Goal: Transaction & Acquisition: Subscribe to service/newsletter

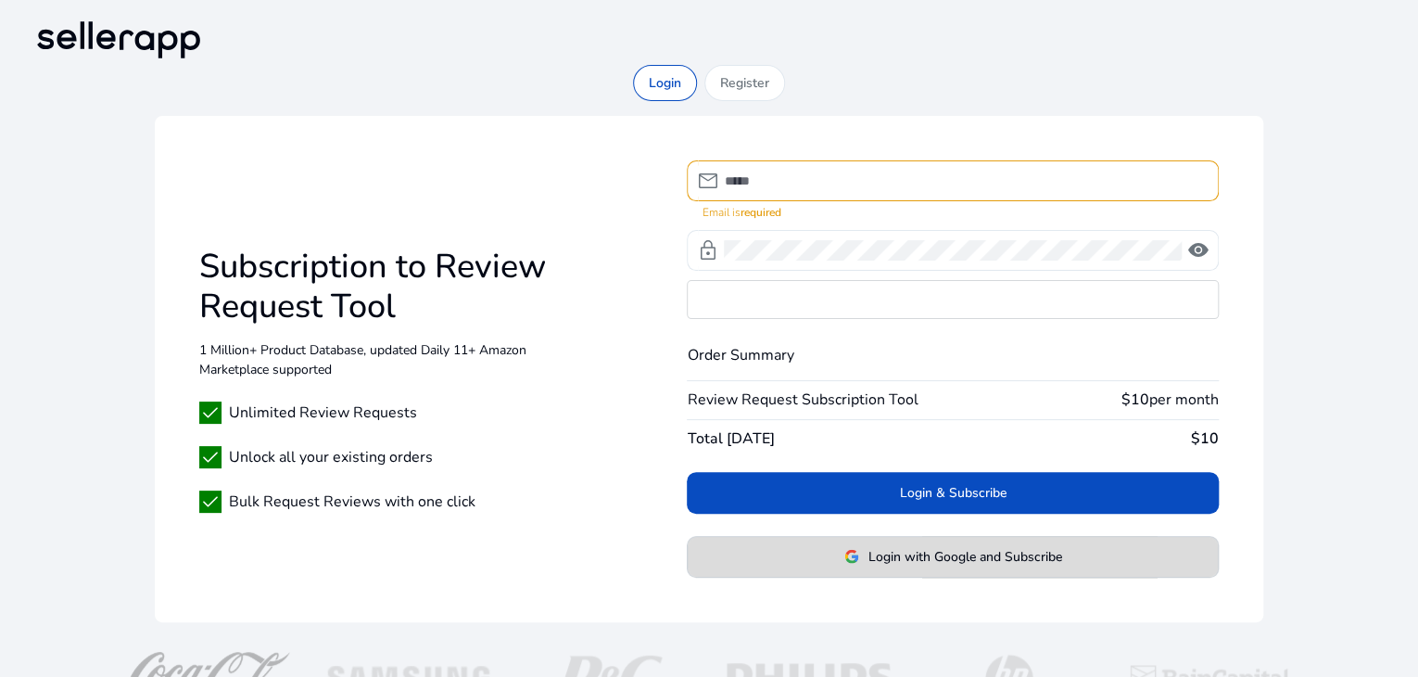
click at [990, 531] on div "Login & Subscribe Login with Google and Subscribe" at bounding box center [952, 525] width 531 height 106
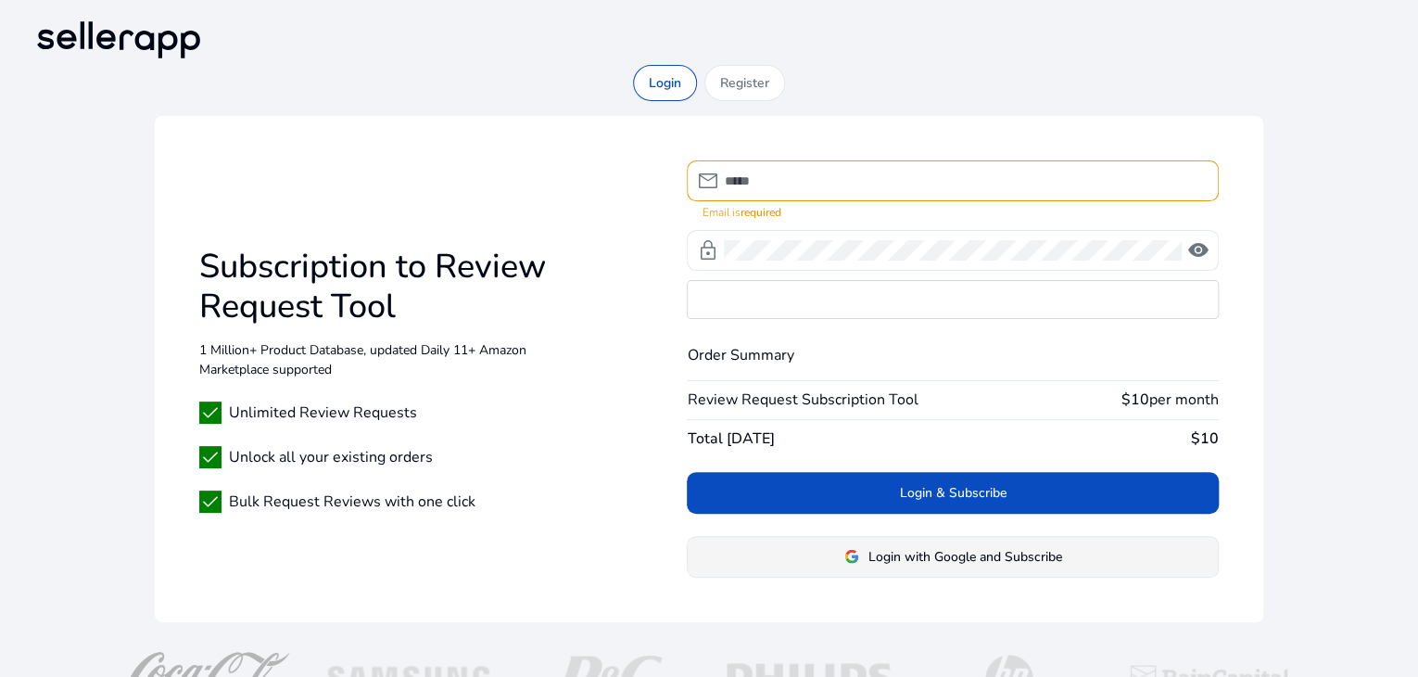
click at [979, 550] on span "Login with Google and Subscribe" at bounding box center [966, 556] width 194 height 19
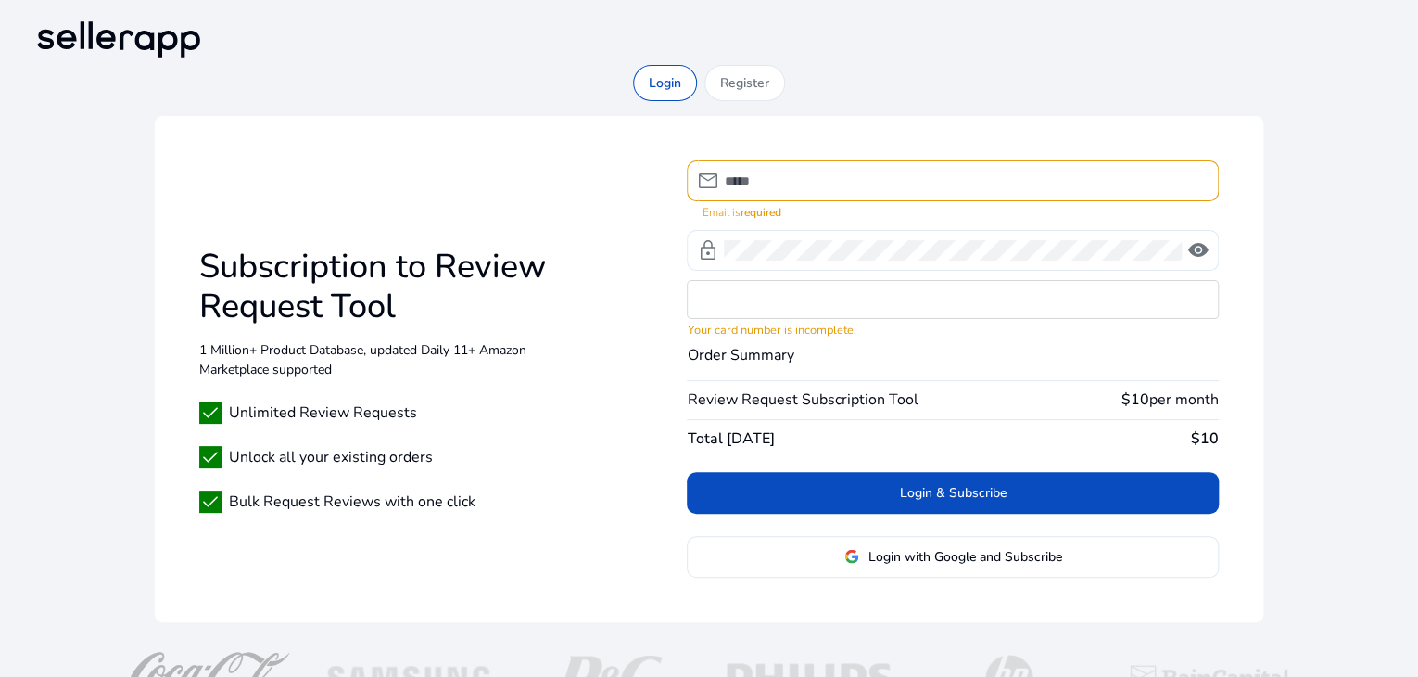
click at [863, 201] on mat-error "Email is required" at bounding box center [953, 210] width 502 height 19
click at [869, 178] on input at bounding box center [963, 181] width 479 height 20
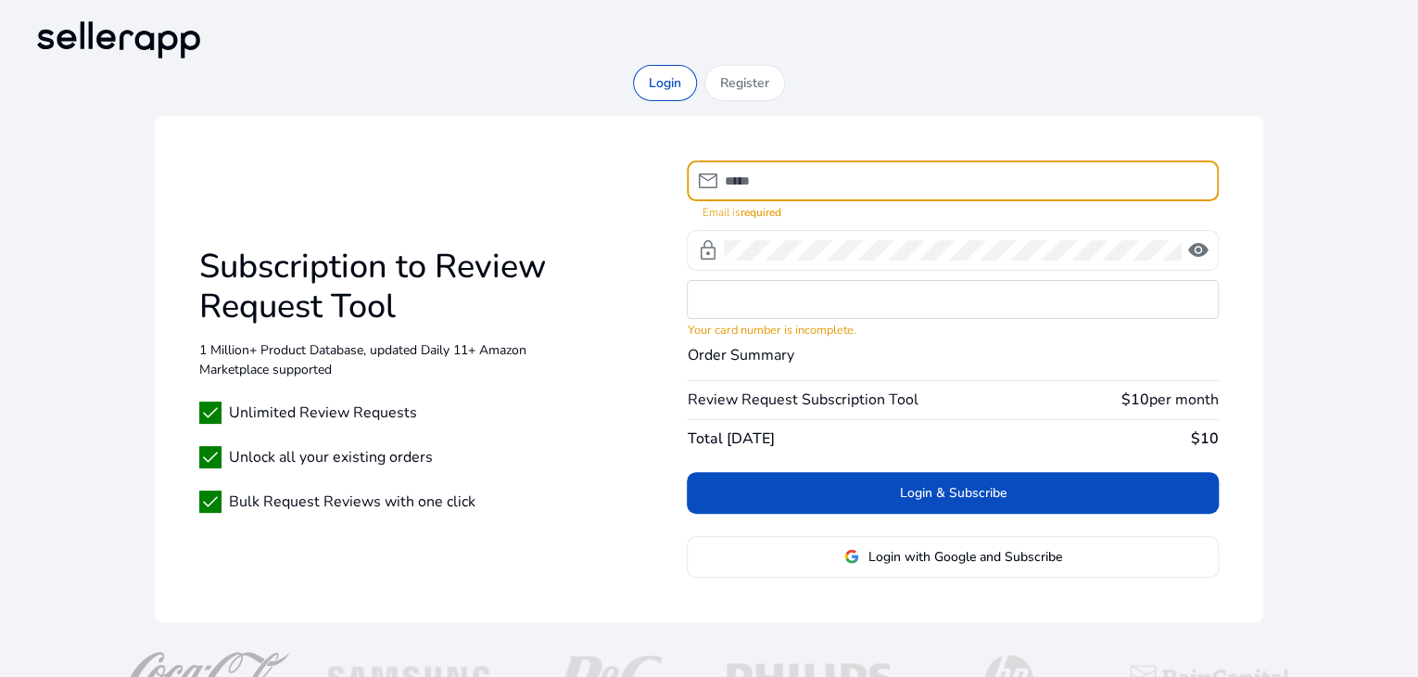
click at [869, 178] on input at bounding box center [963, 181] width 479 height 20
click at [766, 171] on input at bounding box center [963, 181] width 479 height 20
click at [807, 179] on input at bounding box center [963, 181] width 479 height 20
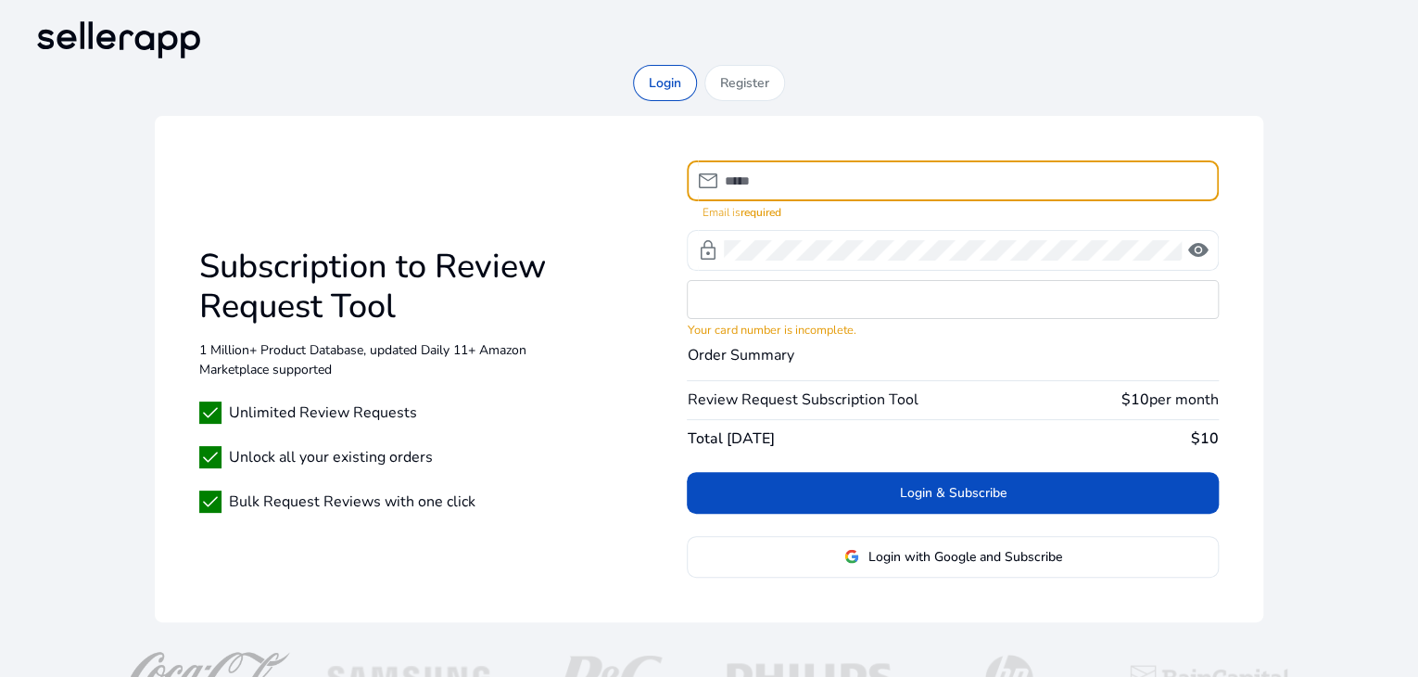
click at [807, 179] on input at bounding box center [963, 181] width 479 height 20
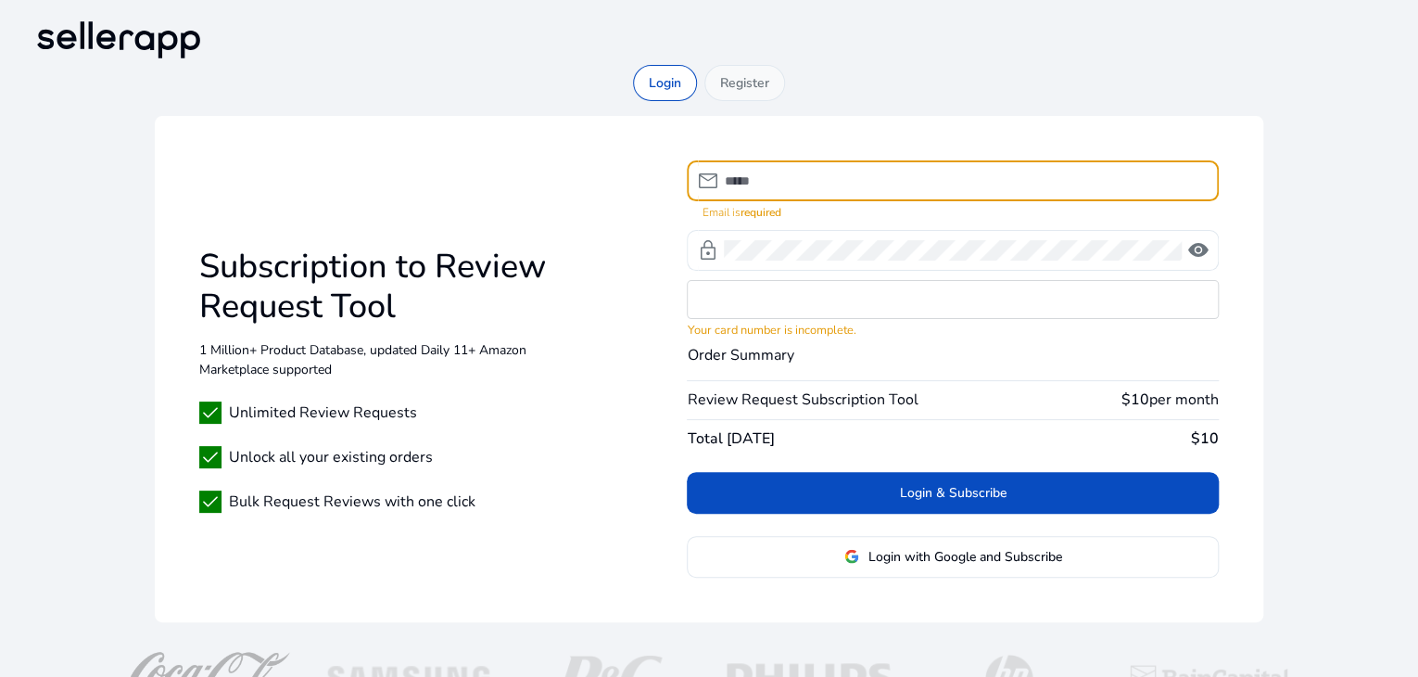
click at [755, 85] on p "Register" at bounding box center [744, 82] width 49 height 19
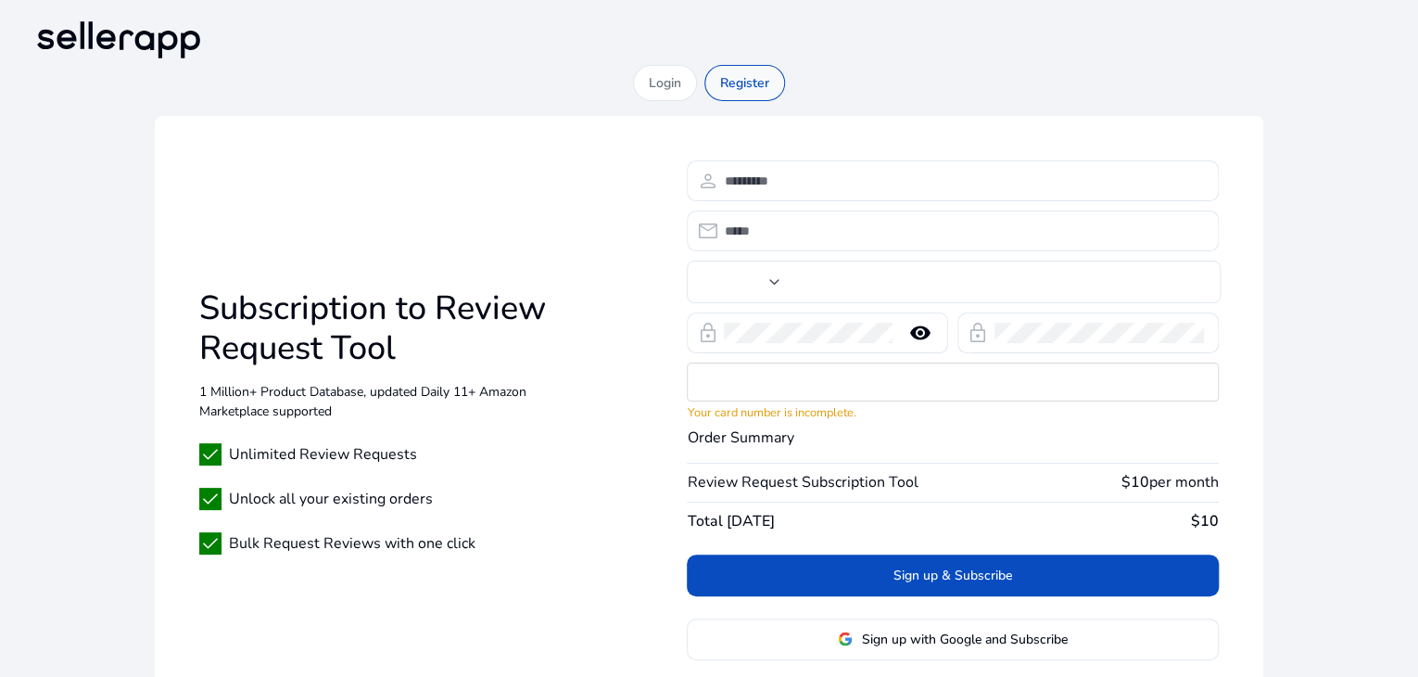
type input "***"
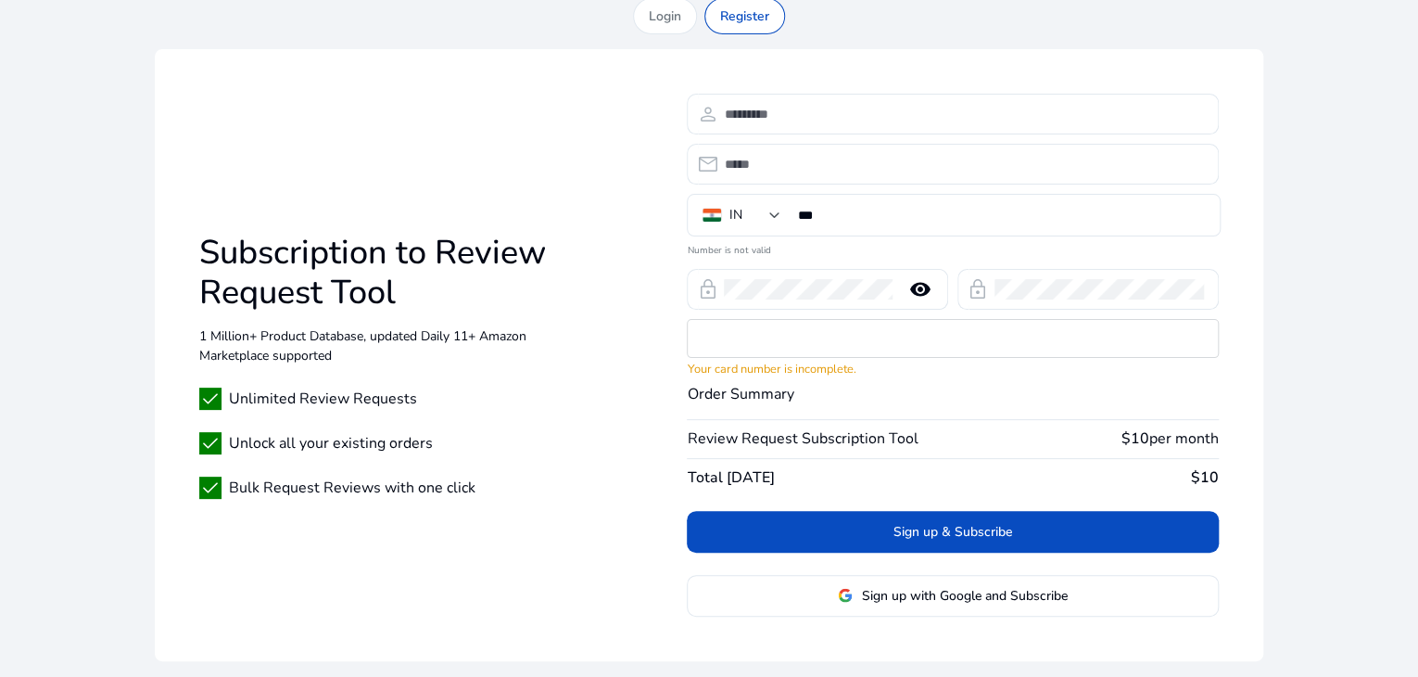
scroll to position [153, 0]
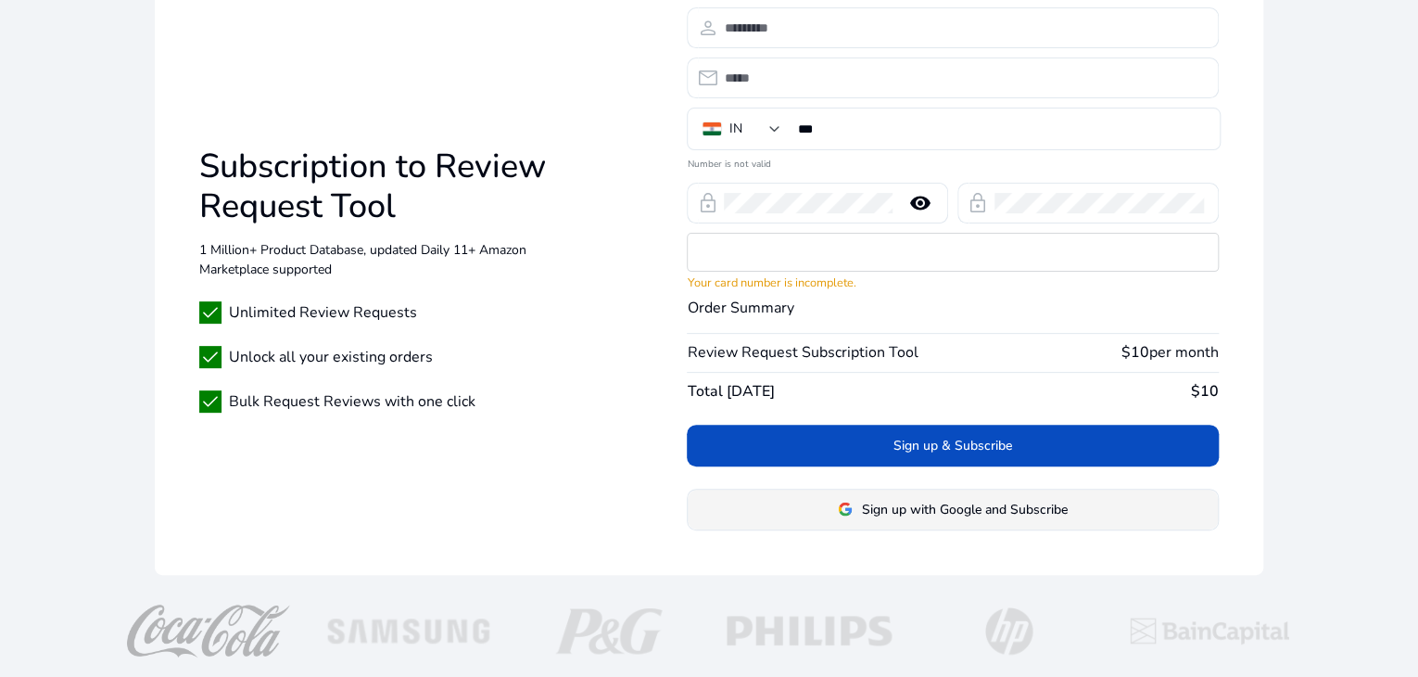
click at [952, 500] on span "Sign up with Google and Subscribe" at bounding box center [965, 509] width 206 height 19
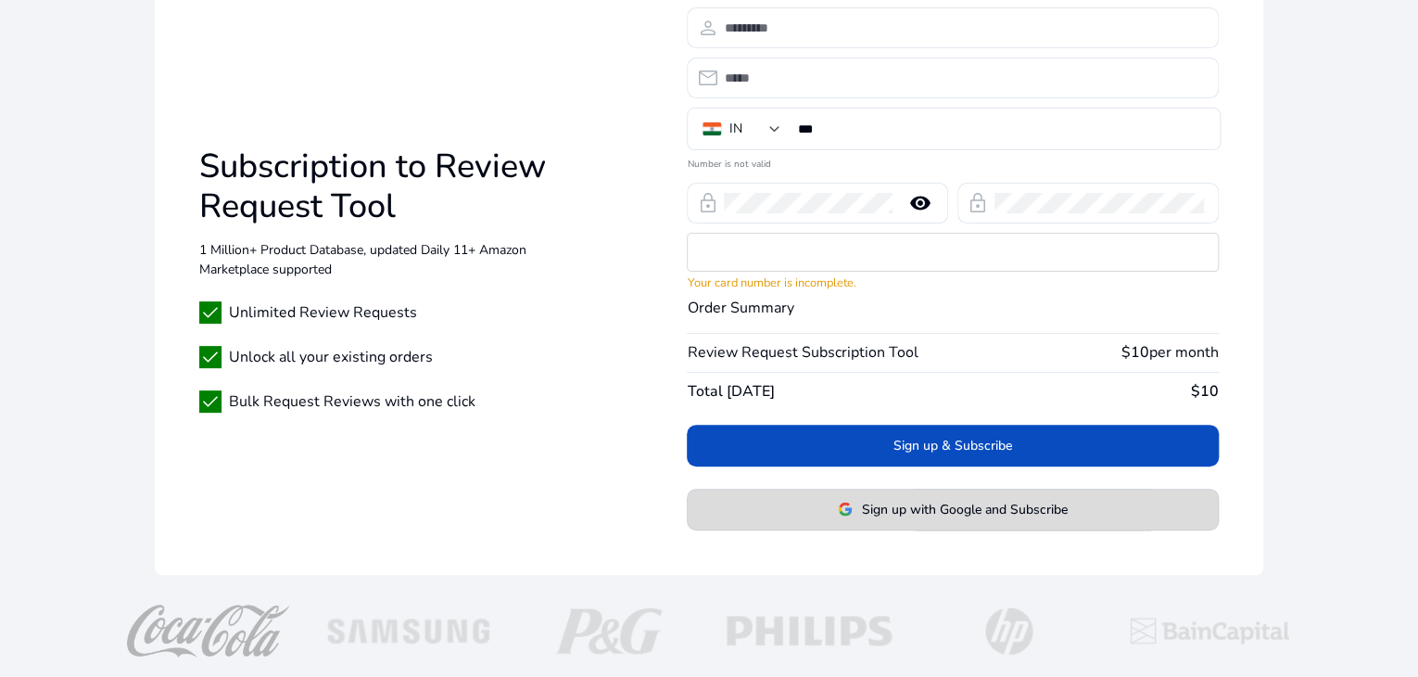
click at [949, 507] on span "Sign up with Google and Subscribe" at bounding box center [965, 509] width 206 height 19
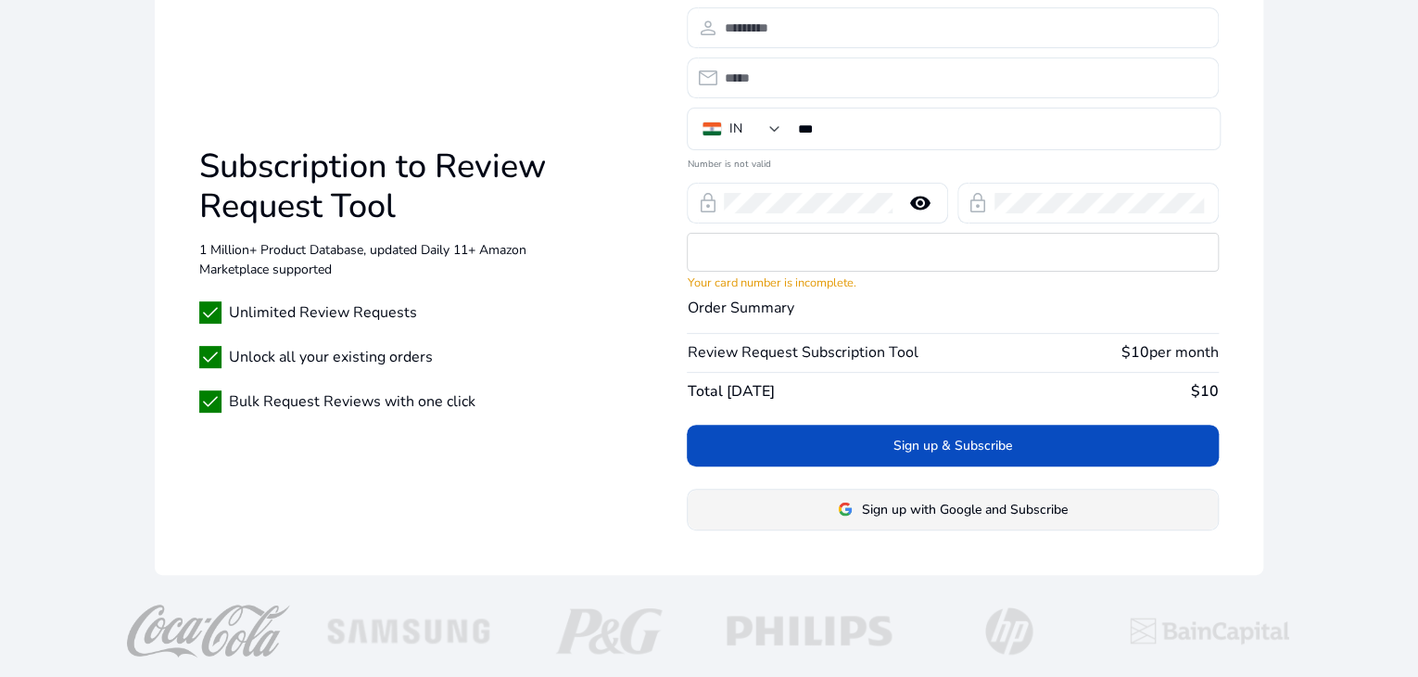
click at [949, 507] on span "Sign up with Google and Subscribe" at bounding box center [965, 509] width 206 height 19
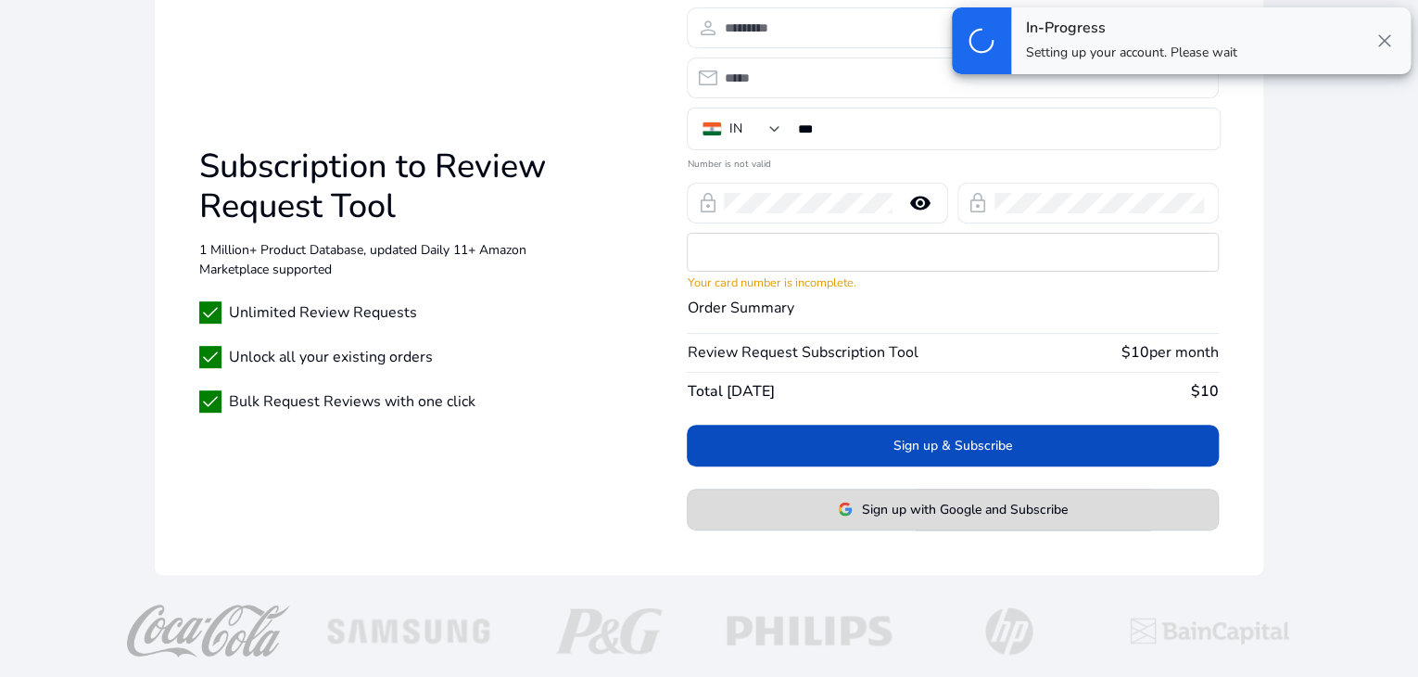
click at [949, 507] on span "Sign up with Google and Subscribe" at bounding box center [965, 509] width 206 height 19
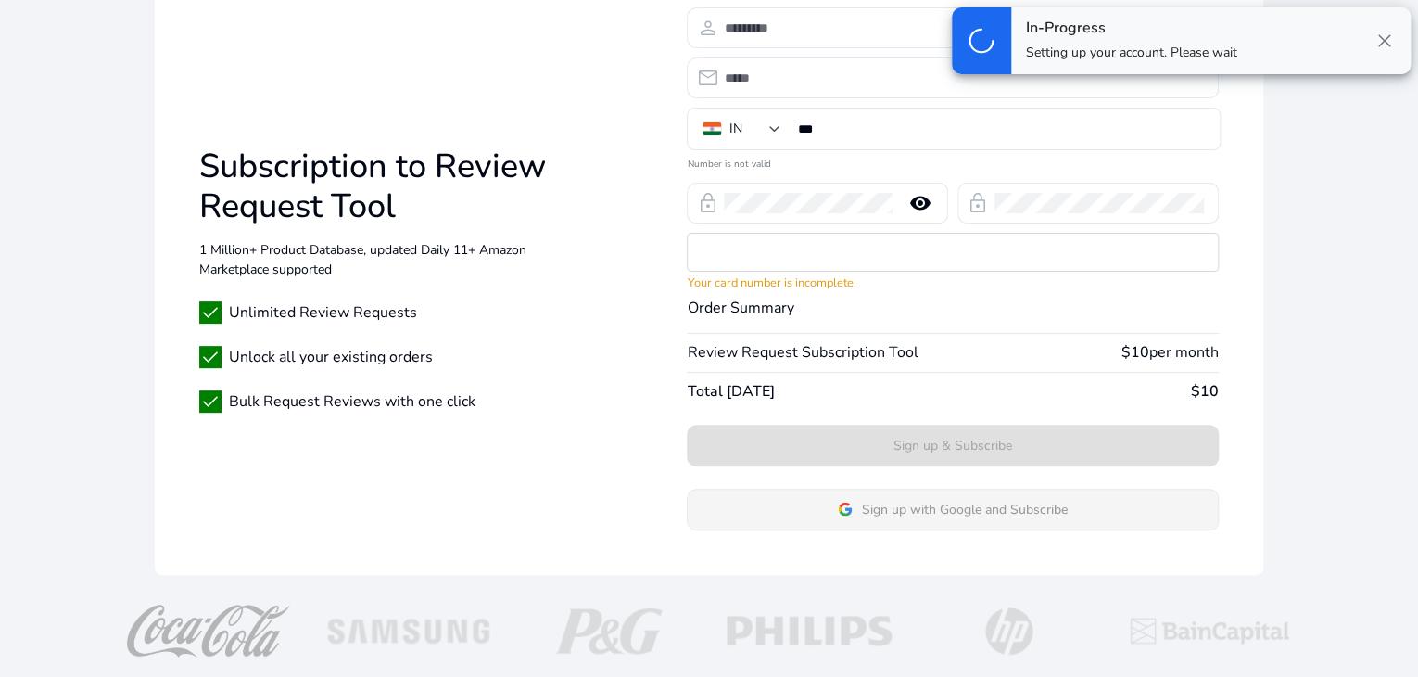
click at [949, 507] on span "Sign up with Google and Subscribe" at bounding box center [965, 509] width 206 height 19
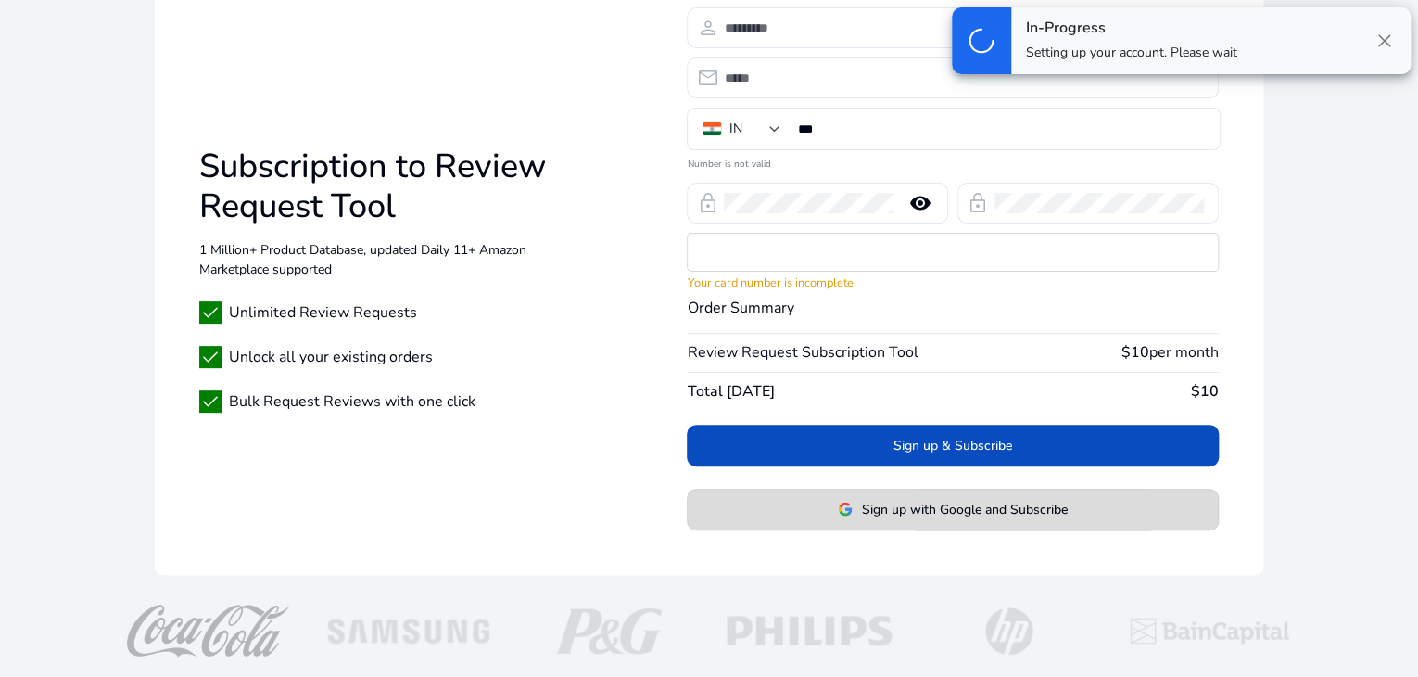
click at [949, 507] on span "Sign up with Google and Subscribe" at bounding box center [965, 509] width 206 height 19
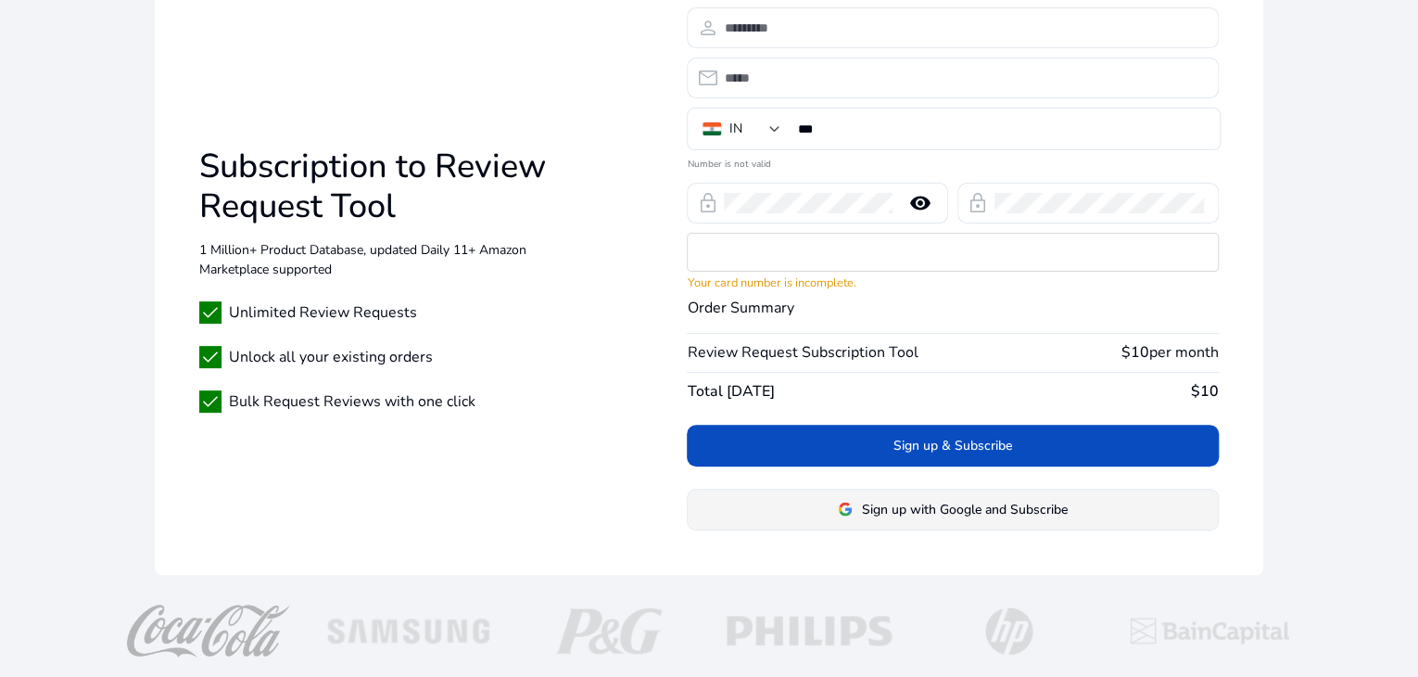
click at [944, 509] on span "Sign up with Google and Subscribe" at bounding box center [965, 509] width 206 height 19
click at [966, 505] on span "Sign up with Google and Subscribe" at bounding box center [965, 509] width 206 height 19
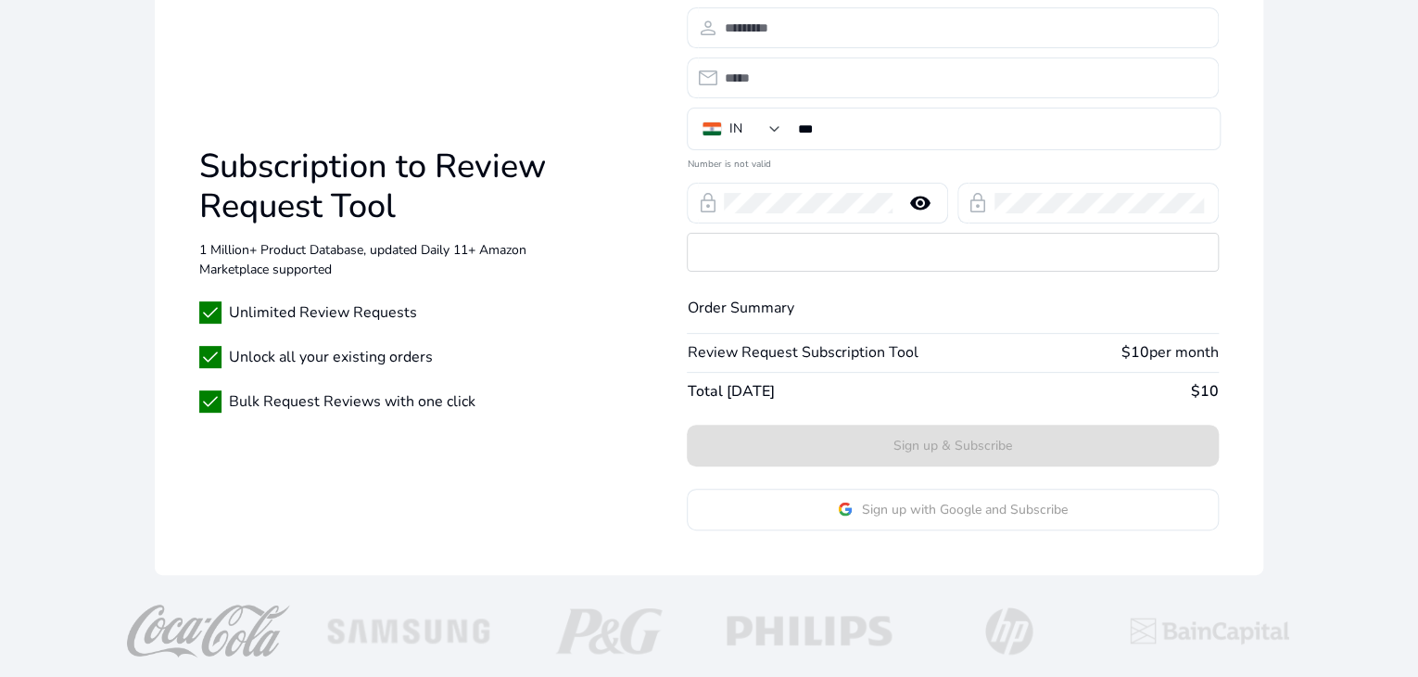
scroll to position [162, 0]
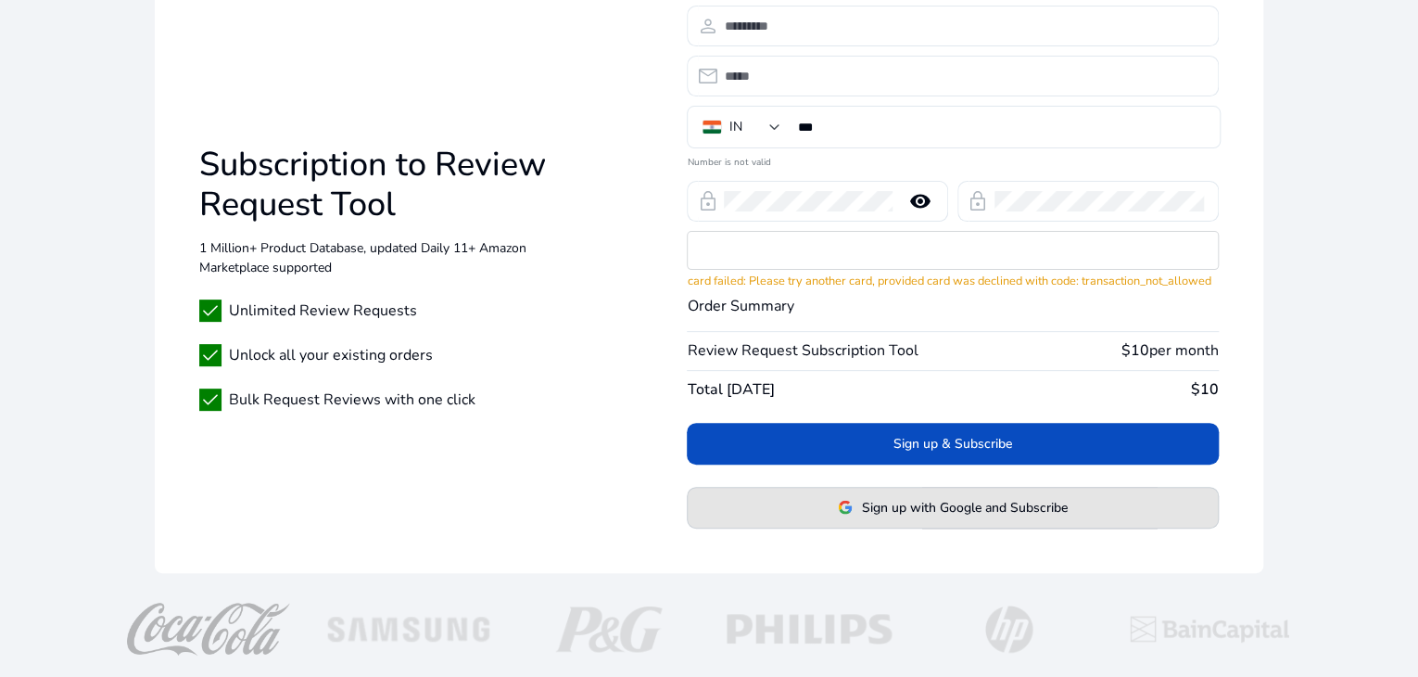
click at [953, 506] on span "Sign up with Google and Subscribe" at bounding box center [965, 507] width 206 height 19
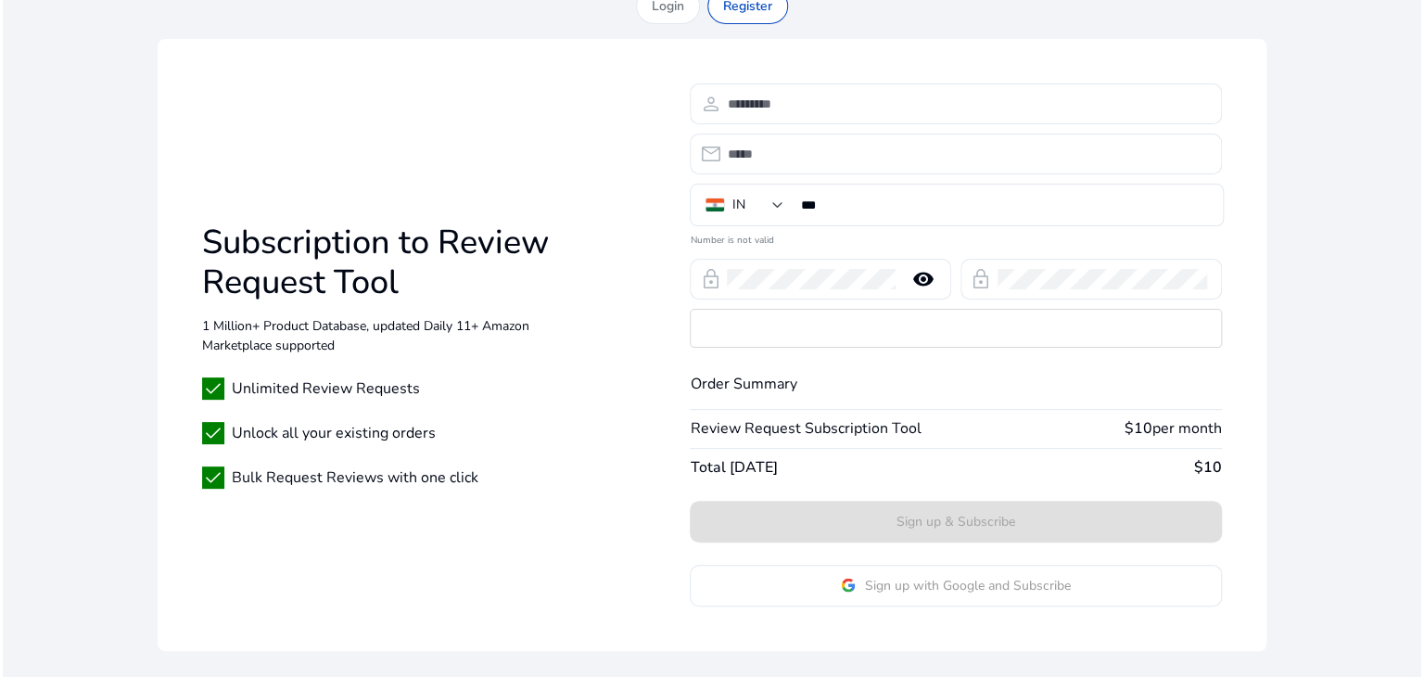
scroll to position [0, 0]
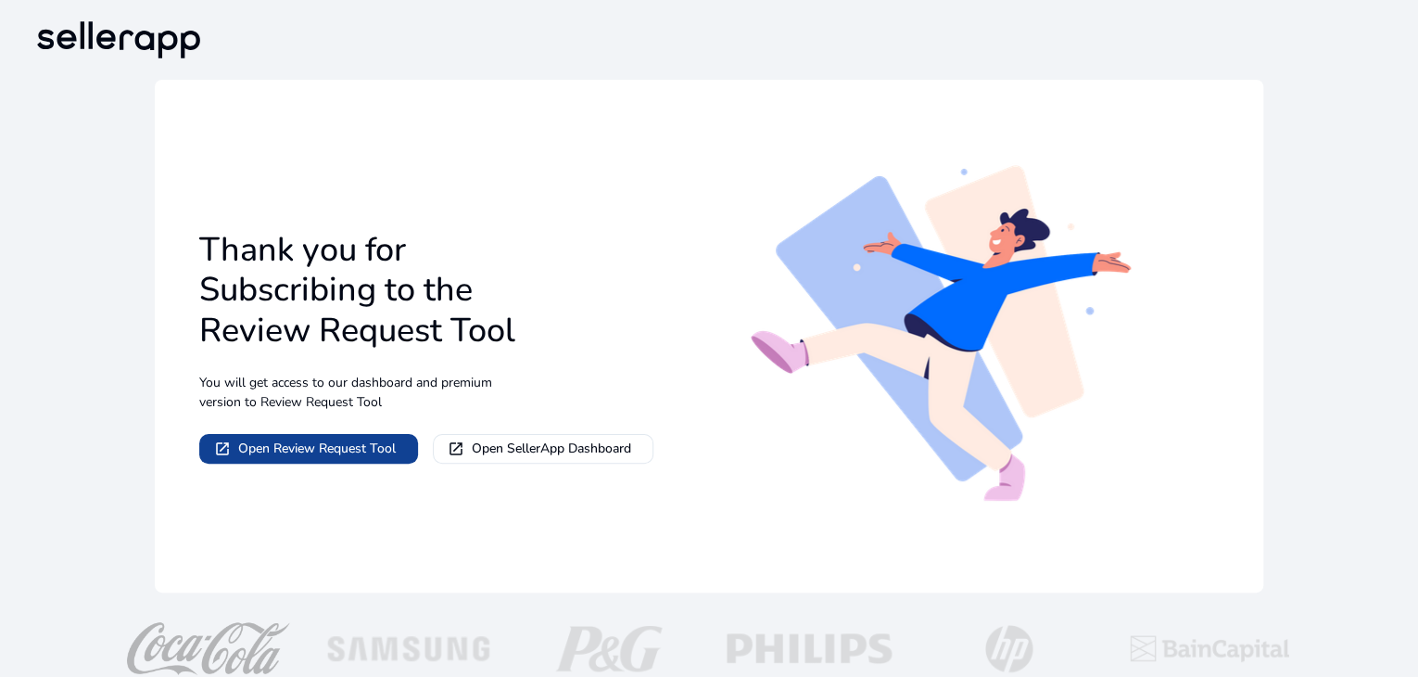
click at [334, 452] on span "Open Review Request Tool" at bounding box center [317, 448] width 158 height 19
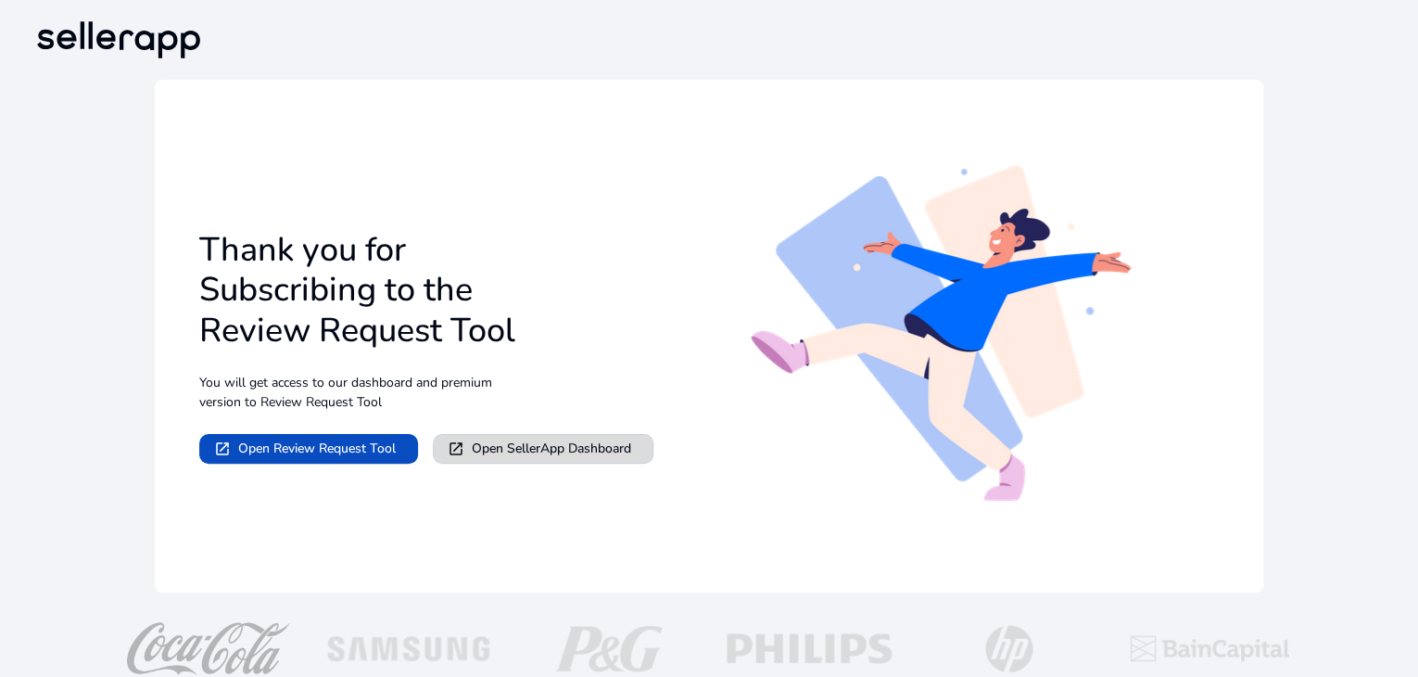
click at [498, 450] on span "Open SellerApp Dashboard" at bounding box center [551, 448] width 159 height 19
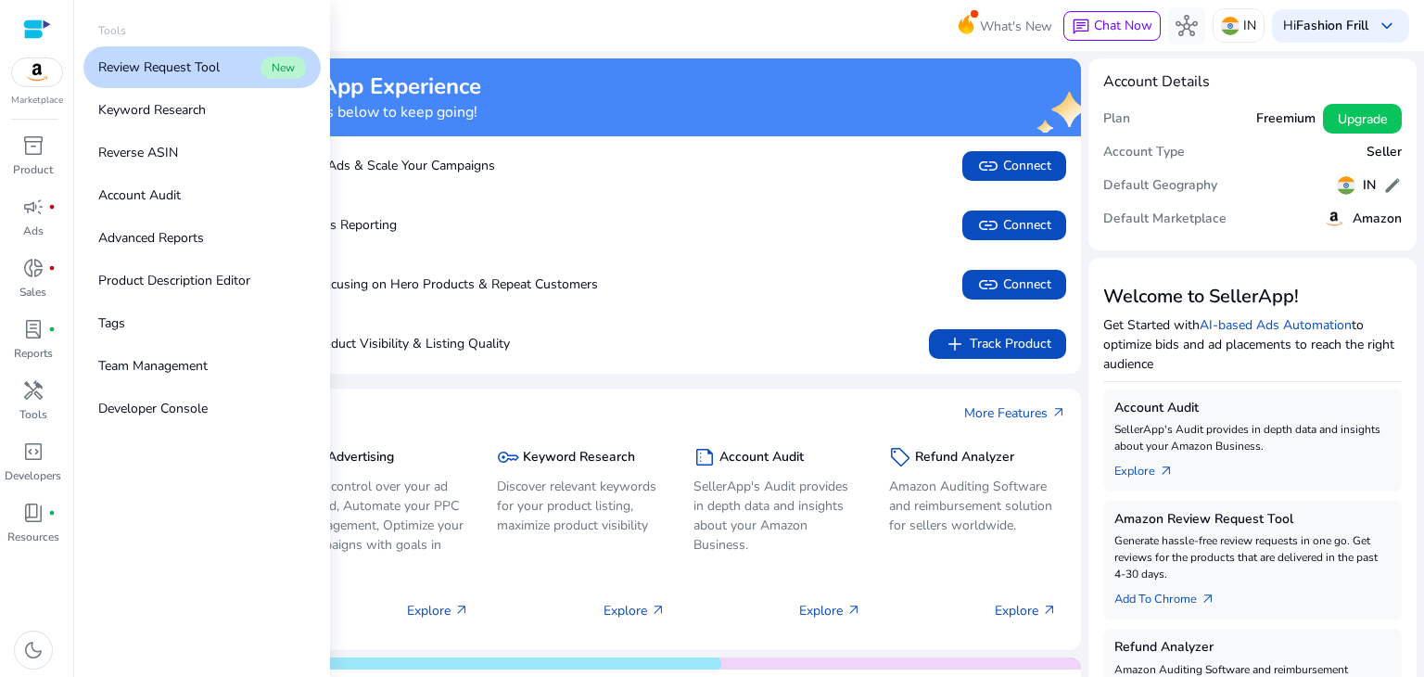
click at [185, 72] on p "Review Request Tool" at bounding box center [158, 66] width 121 height 19
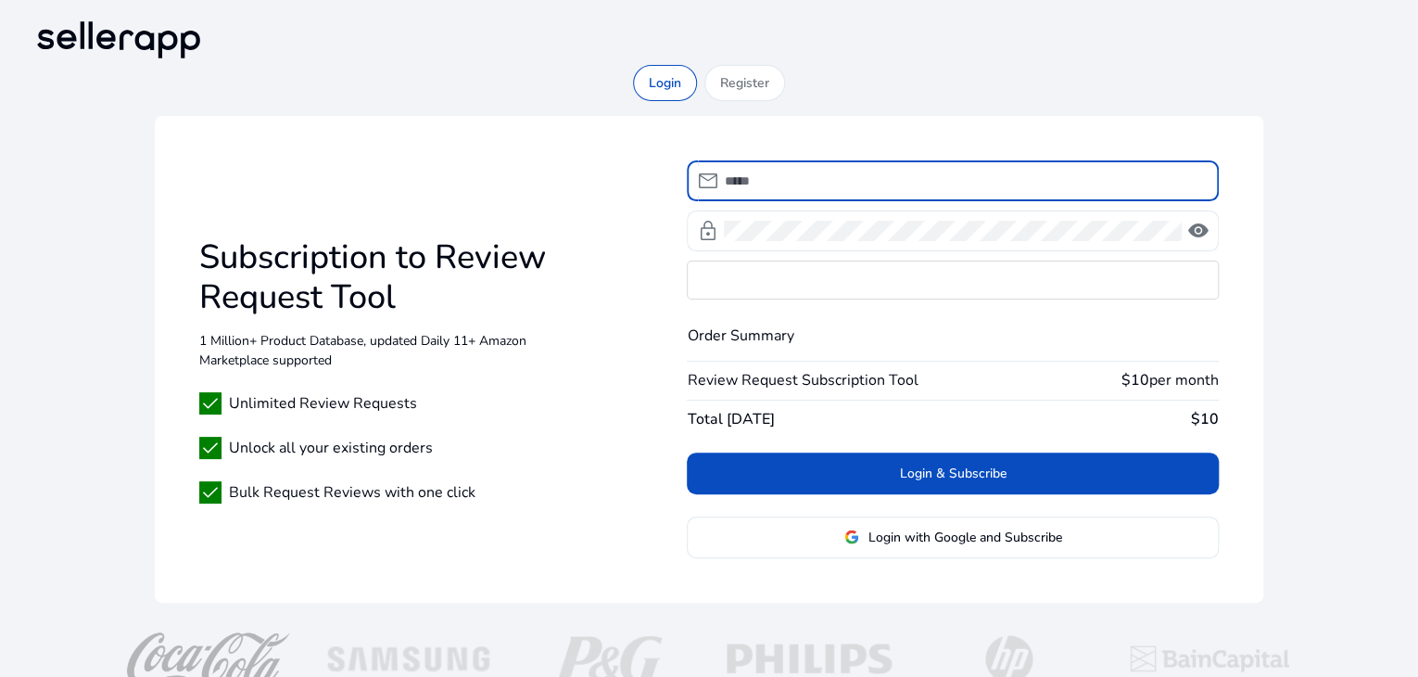
click at [793, 184] on input at bounding box center [963, 181] width 479 height 20
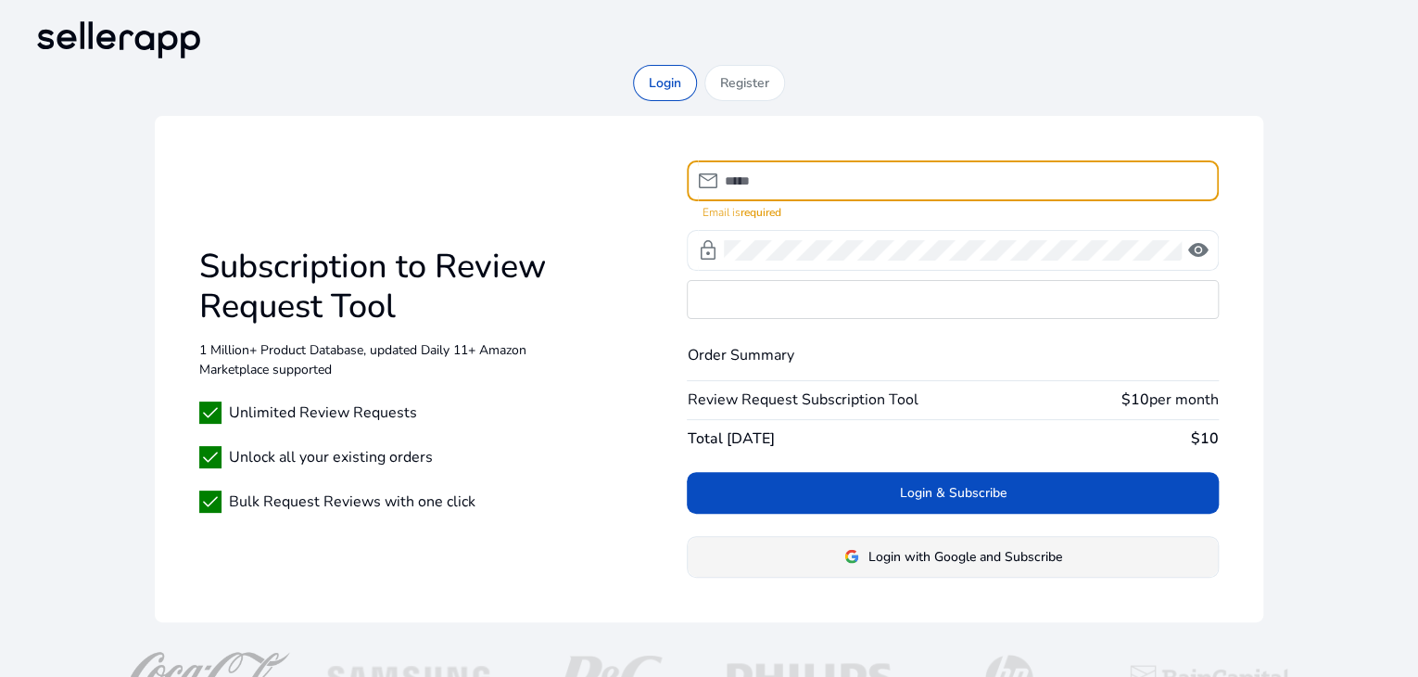
click at [933, 544] on span at bounding box center [952, 556] width 529 height 45
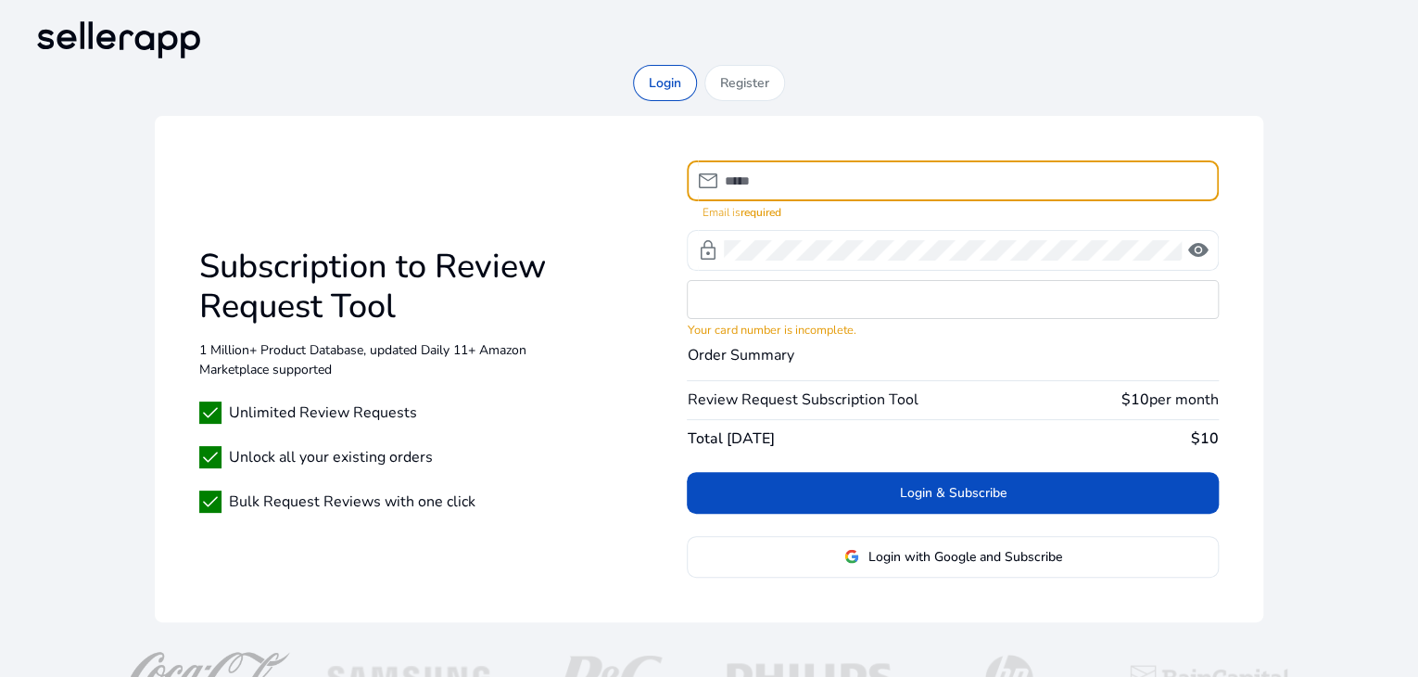
click at [811, 180] on input at bounding box center [963, 181] width 479 height 20
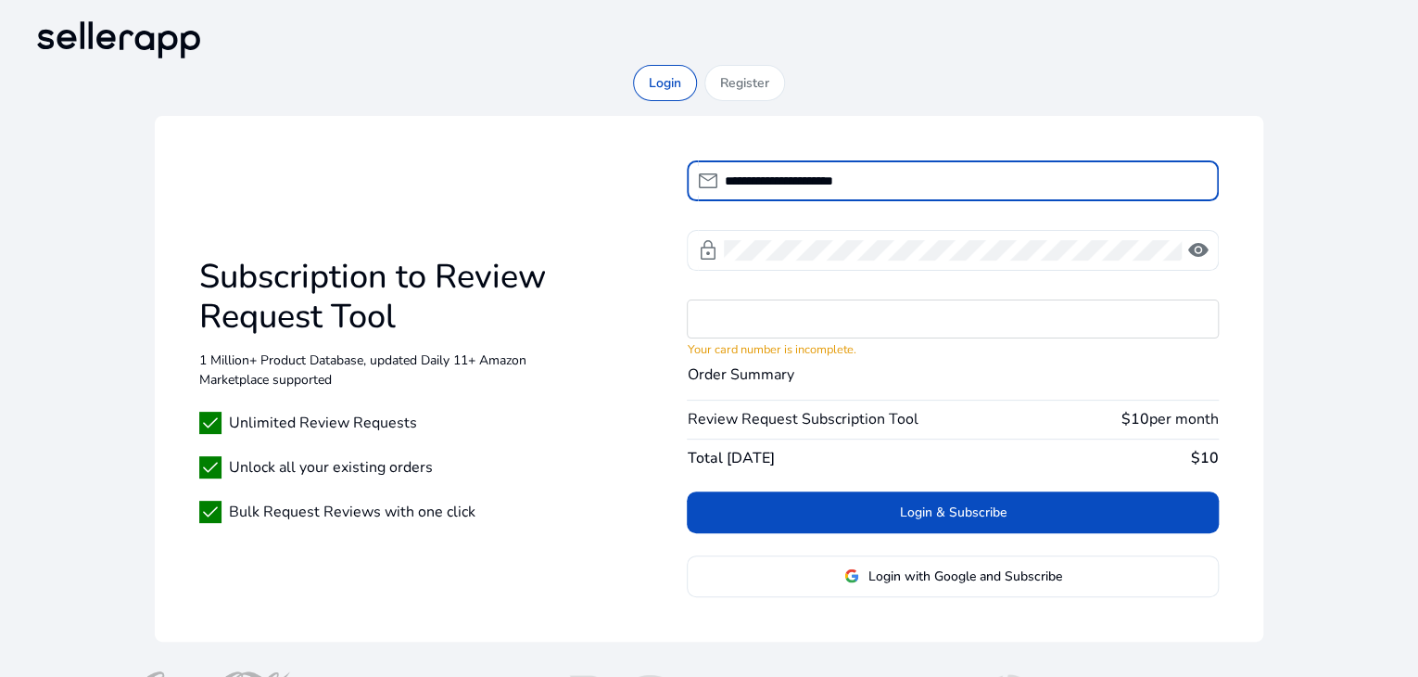
type input "**********"
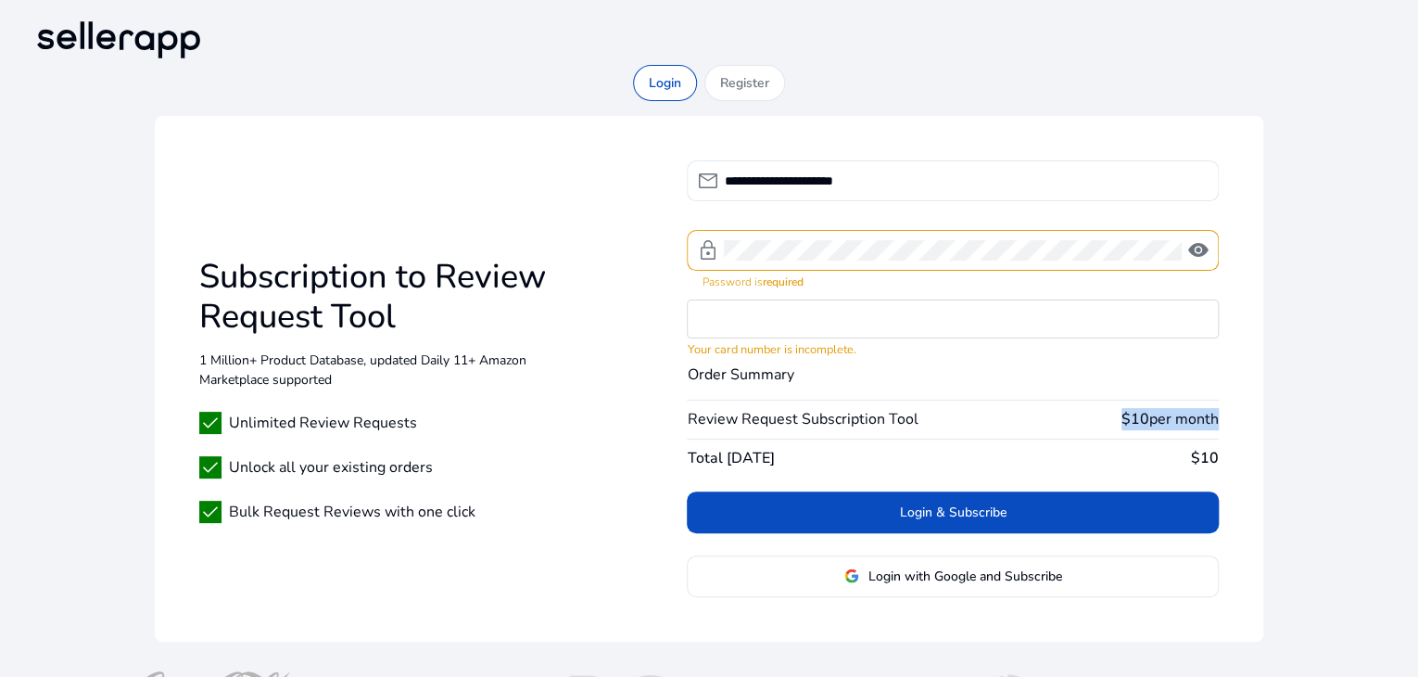
drag, startPoint x: 1124, startPoint y: 418, endPoint x: 1213, endPoint y: 418, distance: 89.0
click at [1213, 418] on span "$10 per month" at bounding box center [1170, 419] width 97 height 22
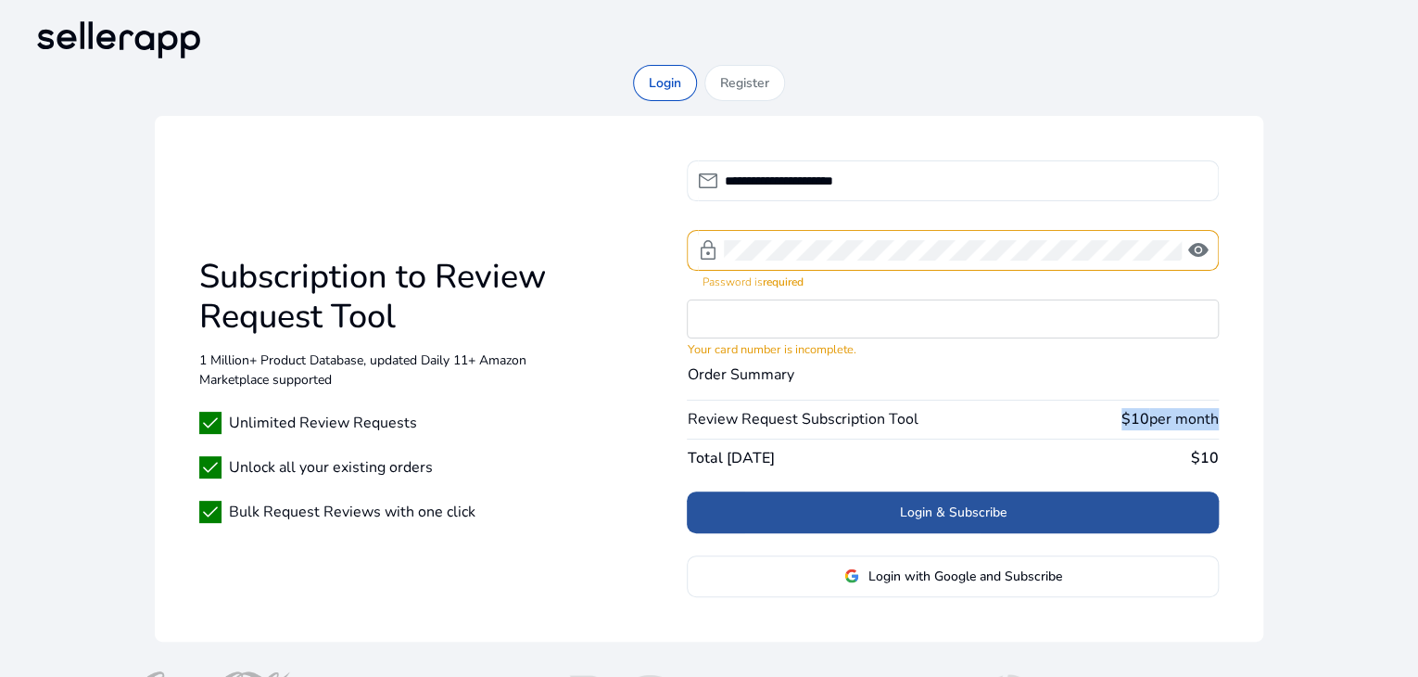
click at [864, 505] on span at bounding box center [952, 512] width 531 height 45
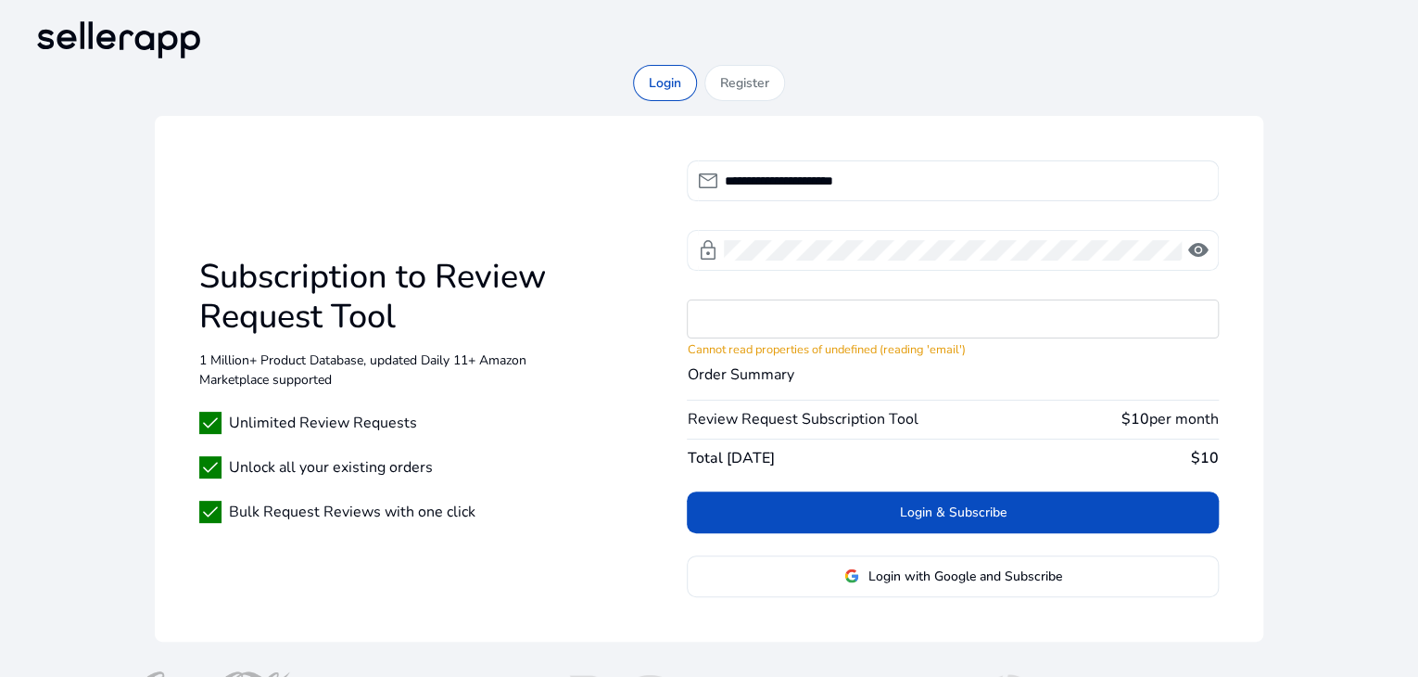
click at [1194, 240] on span "visibility" at bounding box center [1199, 250] width 22 height 22
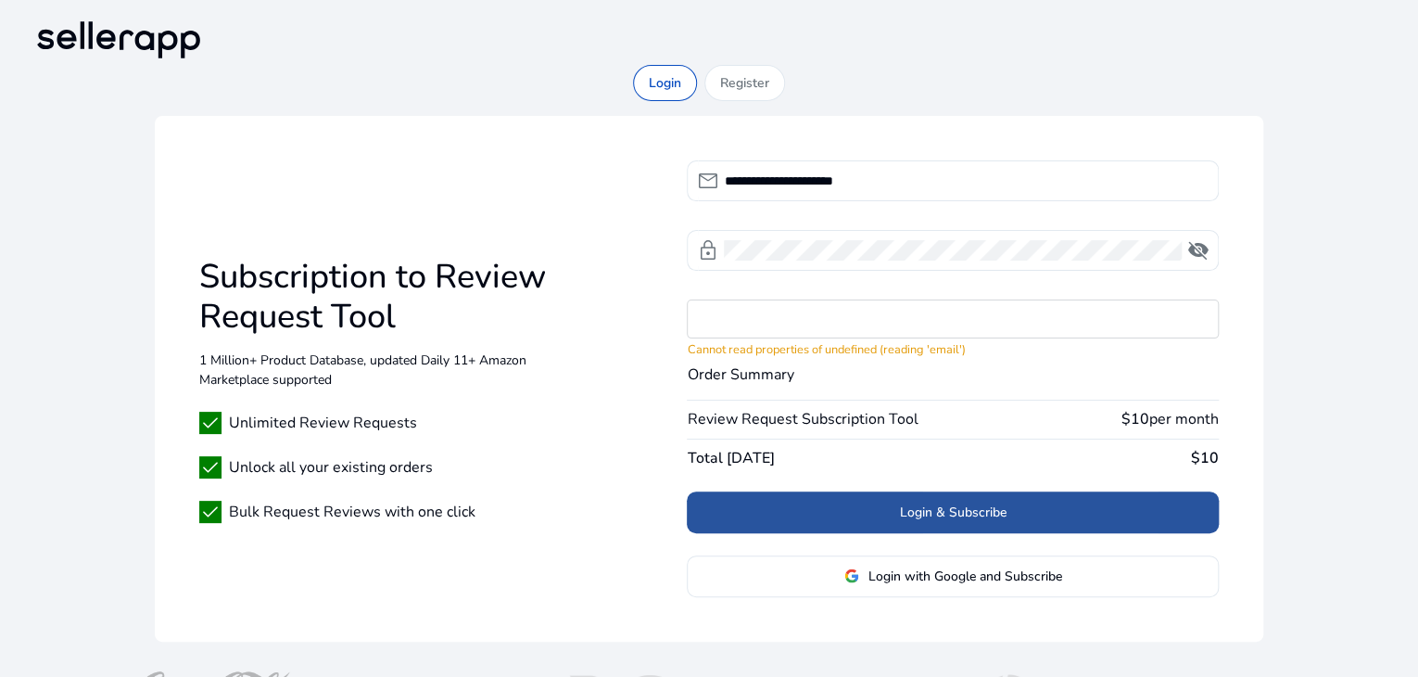
click at [1005, 509] on span "Login & Subscribe" at bounding box center [953, 512] width 107 height 19
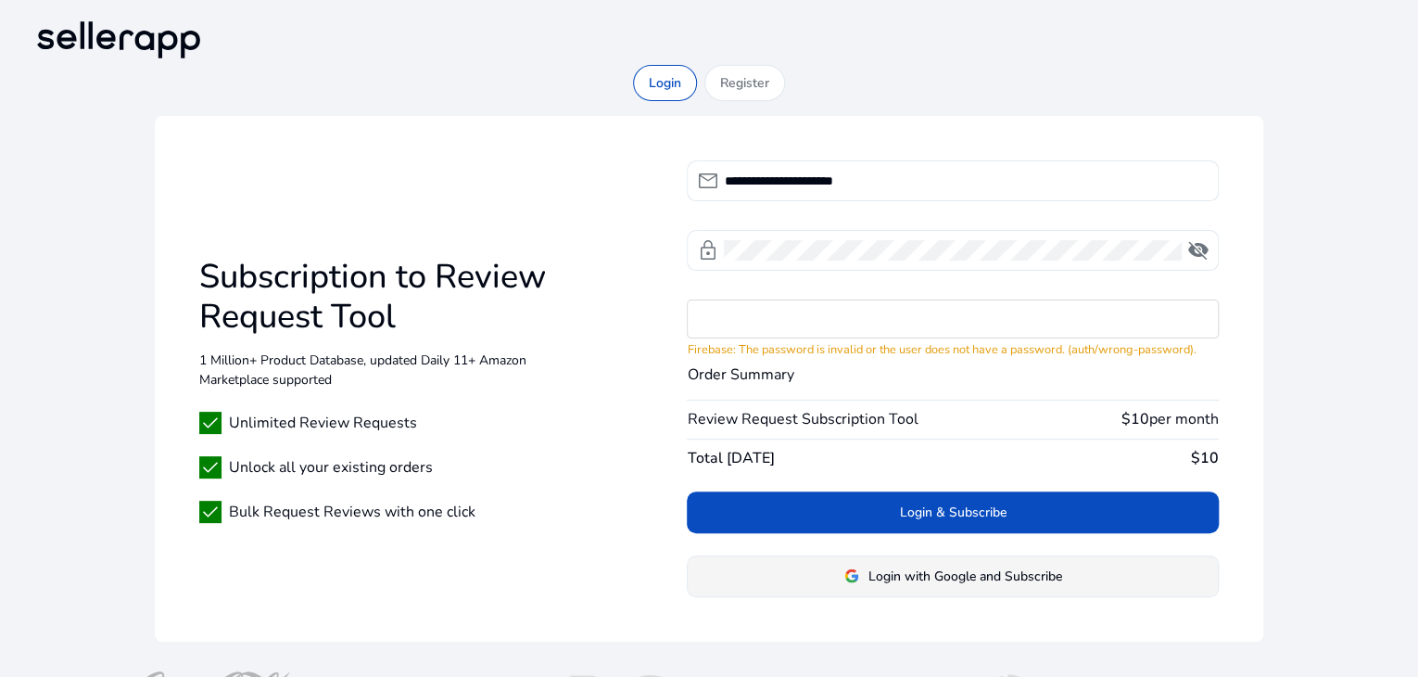
click at [897, 584] on span at bounding box center [952, 575] width 529 height 45
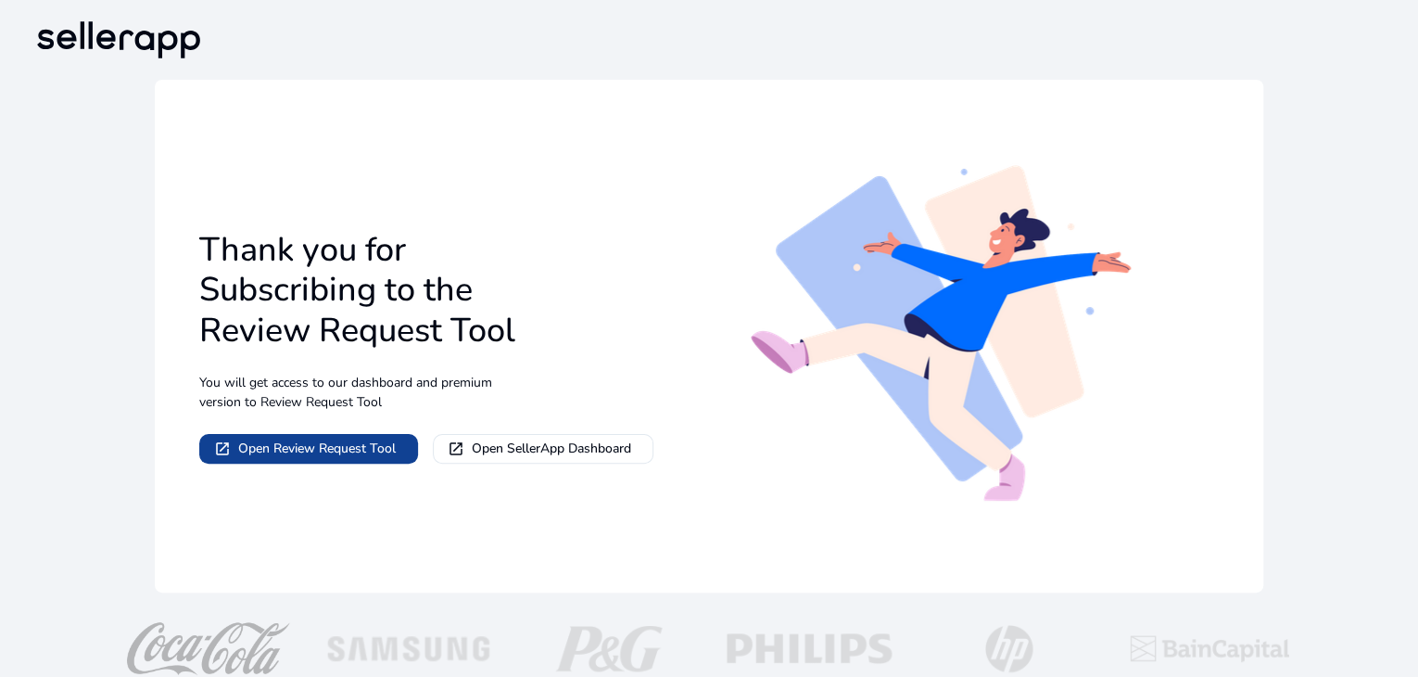
click at [315, 446] on span "Open Review Request Tool" at bounding box center [317, 448] width 158 height 19
click at [361, 435] on span at bounding box center [308, 448] width 219 height 45
click at [339, 437] on span at bounding box center [308, 448] width 219 height 45
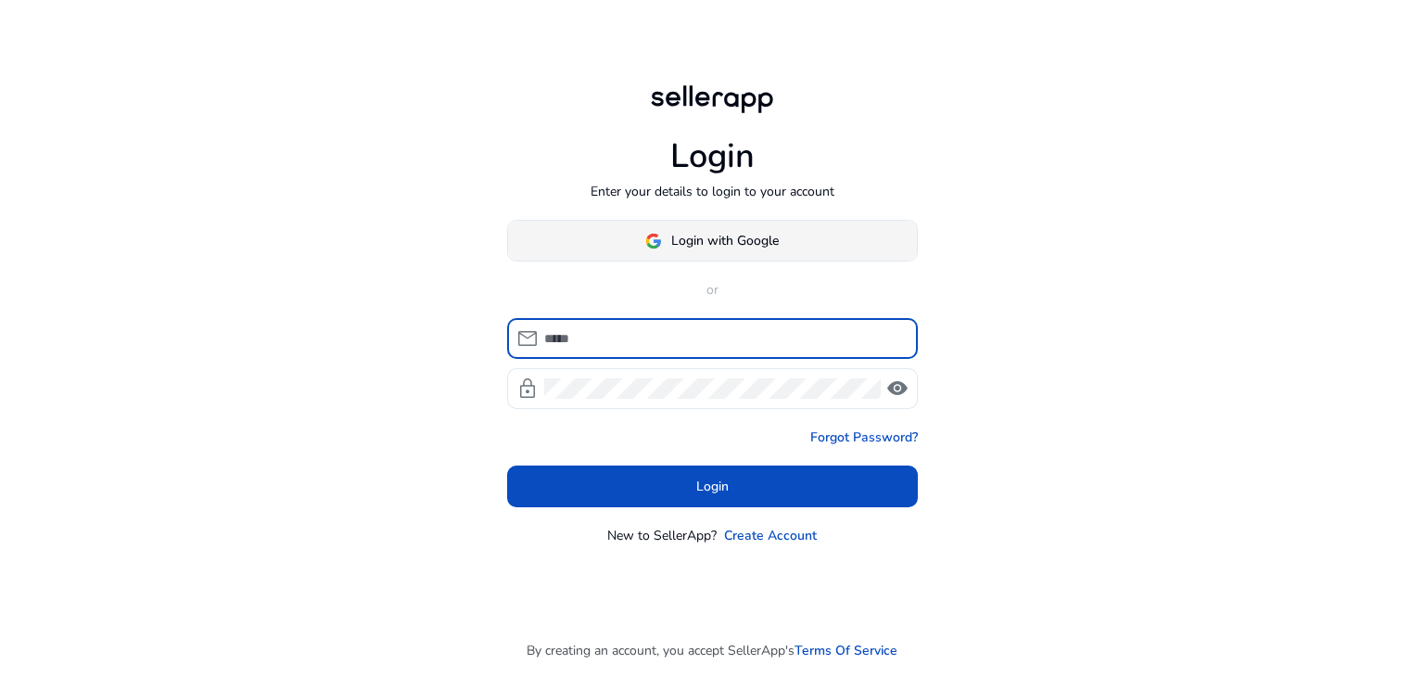
click at [767, 231] on span "Login with Google" at bounding box center [725, 240] width 108 height 19
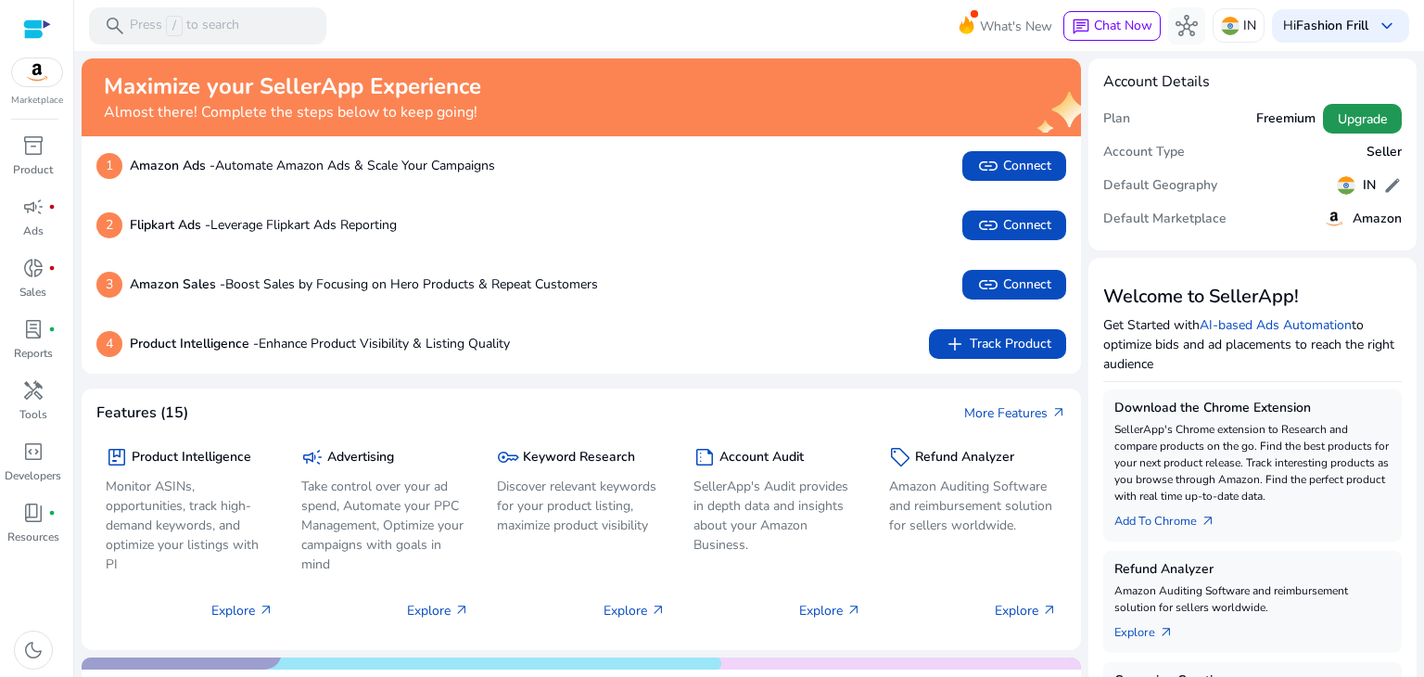
click at [1323, 112] on span at bounding box center [1362, 118] width 79 height 45
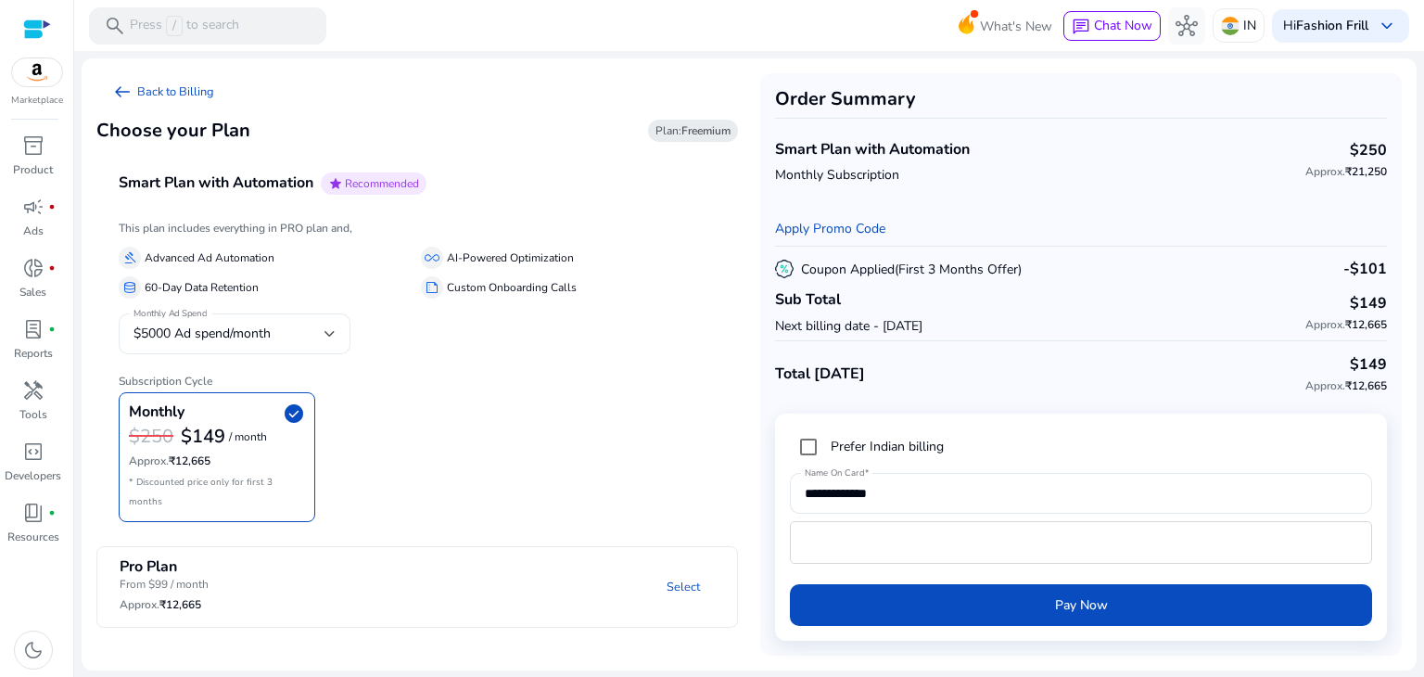
click at [300, 334] on div "$5000 Ad spend/month" at bounding box center [229, 334] width 191 height 20
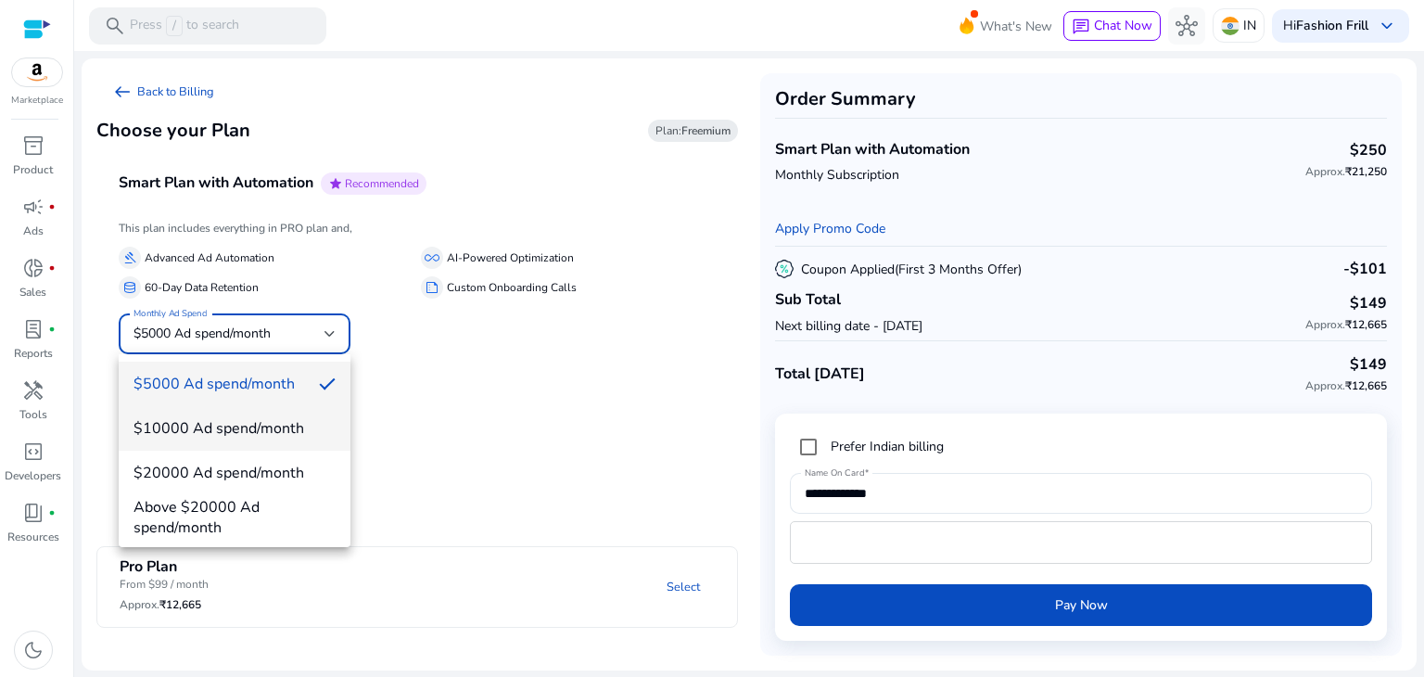
click at [292, 432] on span "$10000 Ad spend/month" at bounding box center [235, 428] width 202 height 20
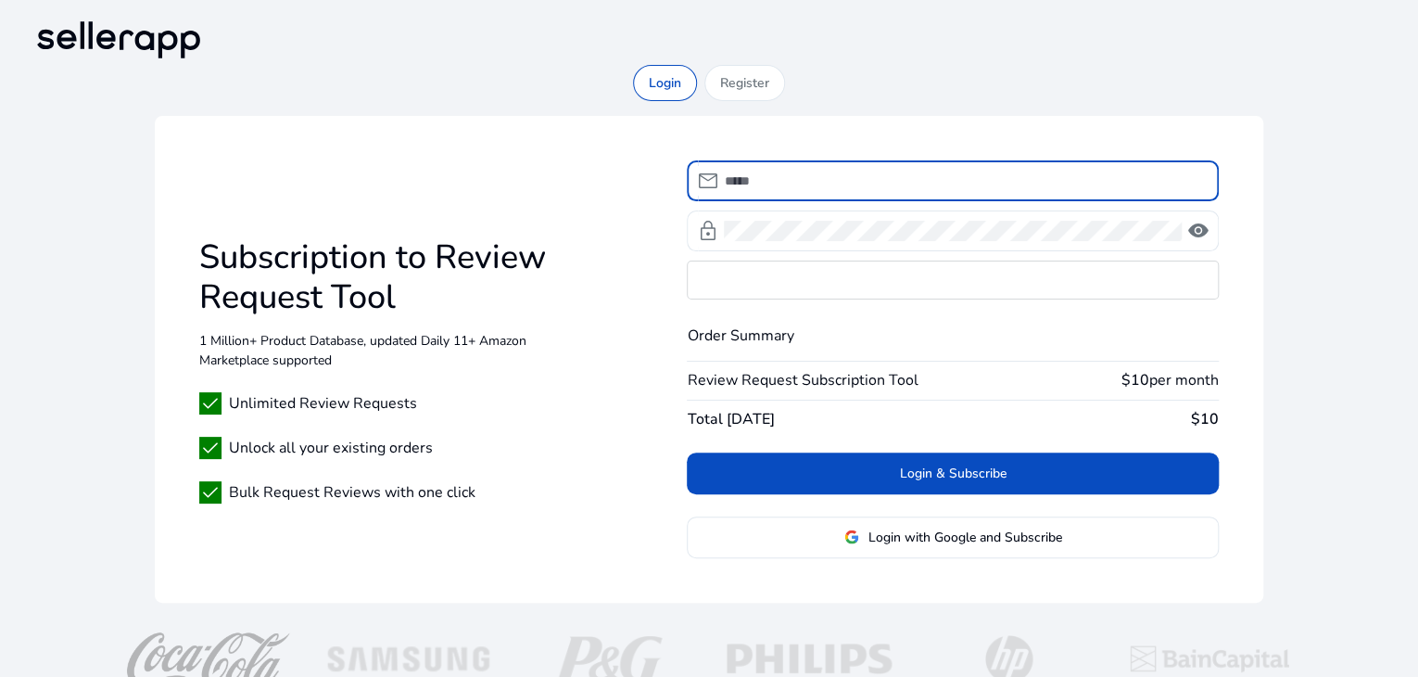
click at [790, 186] on input at bounding box center [963, 181] width 479 height 20
type input "**********"
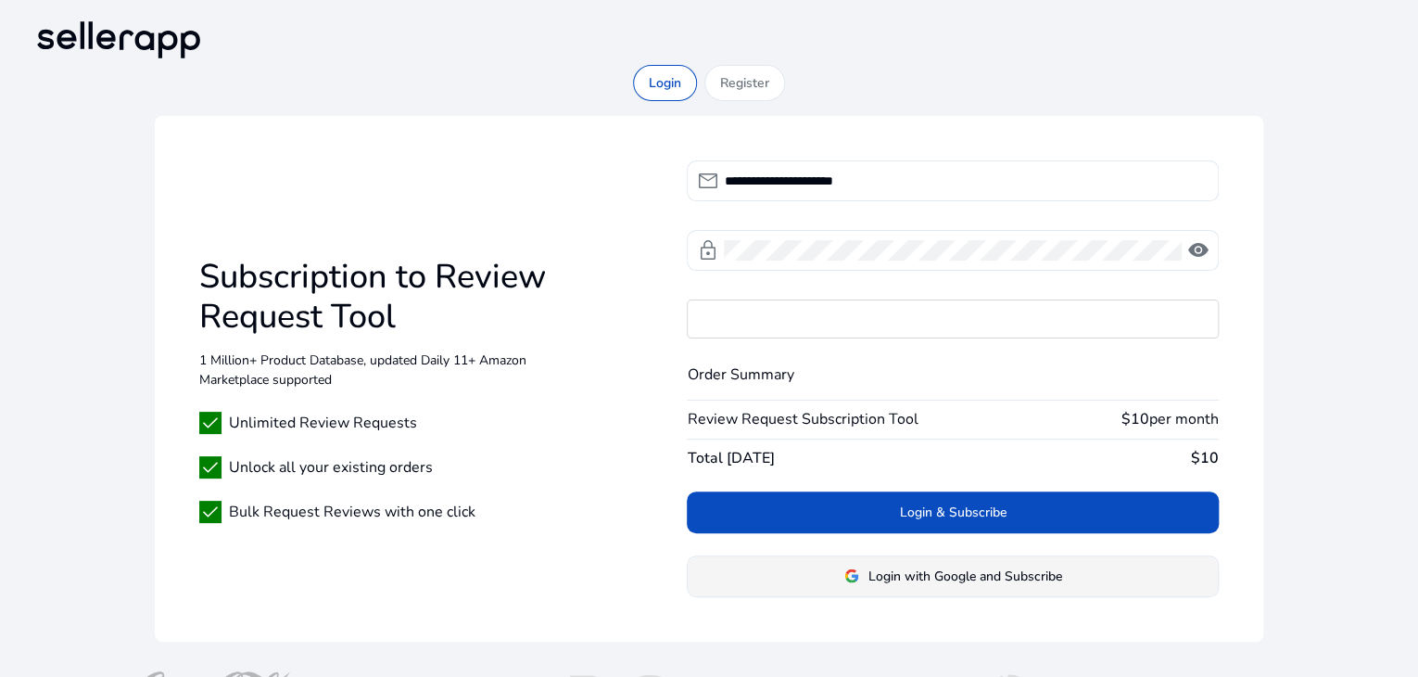
click at [918, 579] on span "Login with Google and Subscribe" at bounding box center [966, 575] width 194 height 19
click at [985, 571] on span "Login with Google and Subscribe" at bounding box center [966, 575] width 194 height 19
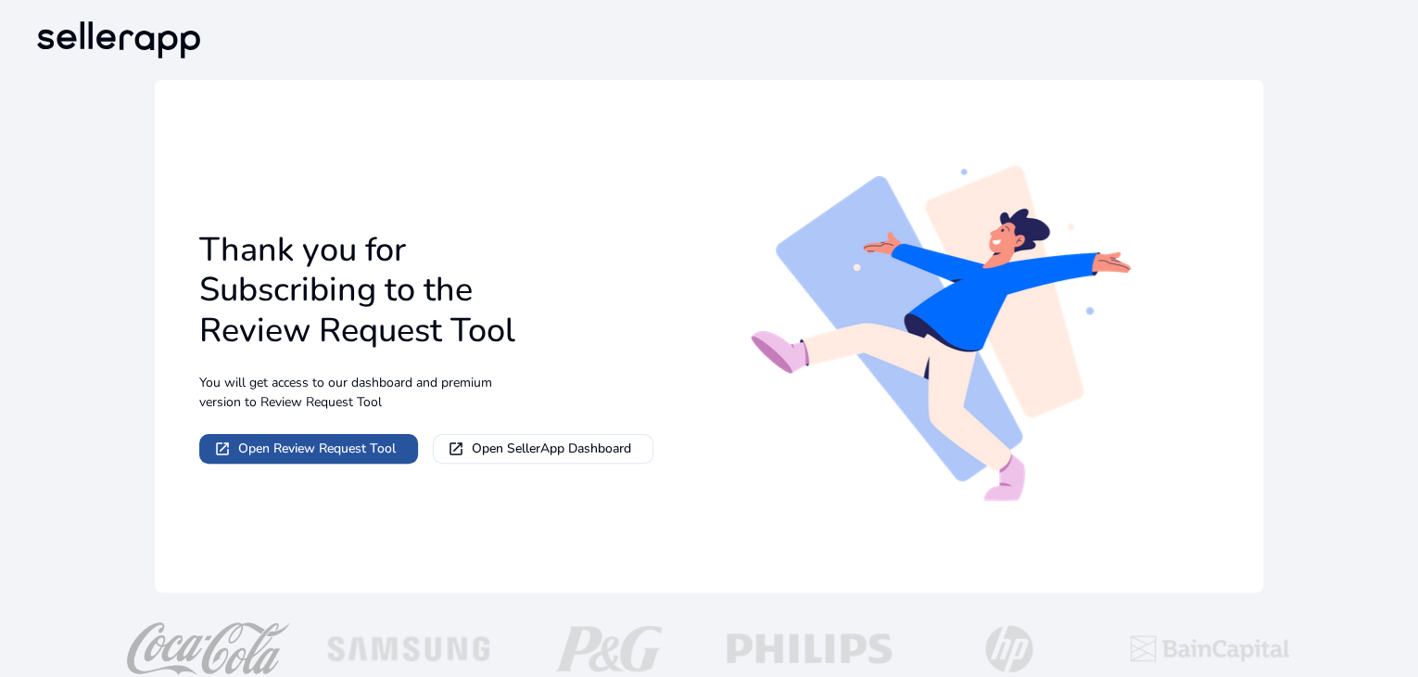
click at [363, 453] on span "Open Review Request Tool" at bounding box center [317, 448] width 158 height 19
